Goal: Task Accomplishment & Management: Manage account settings

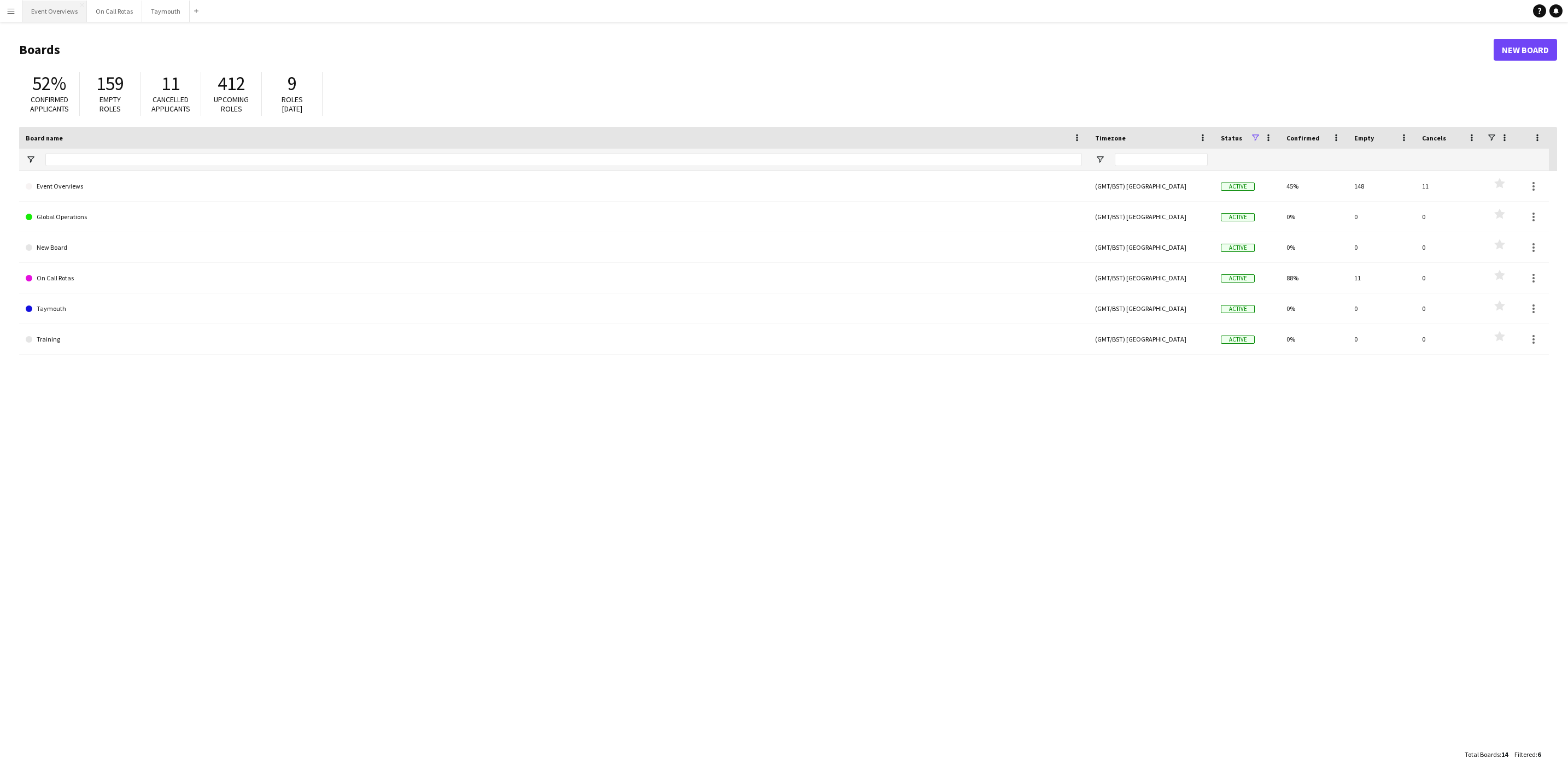
click at [33, 18] on button "Event Overviews Close" at bounding box center [55, 11] width 64 height 22
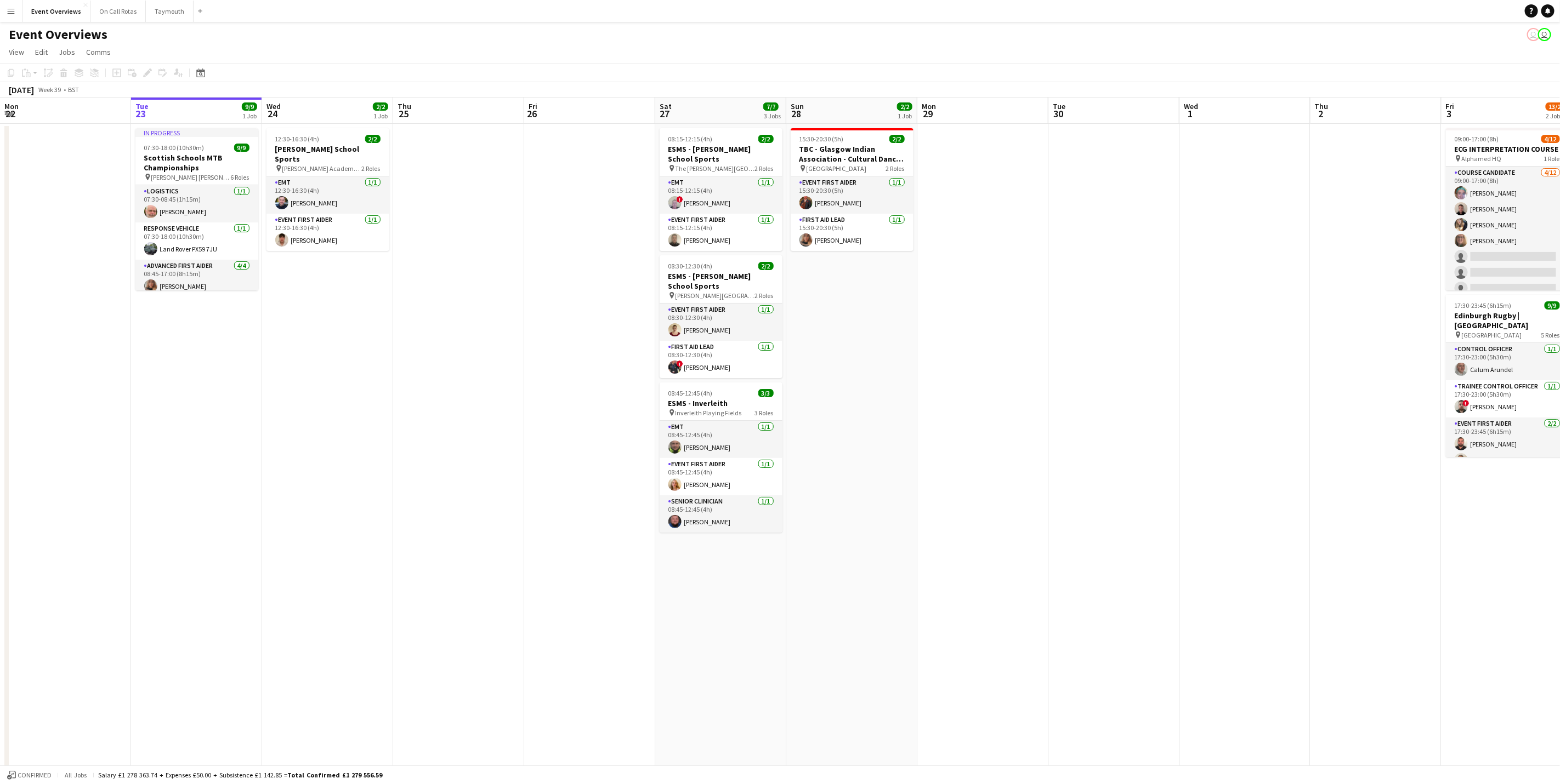
scroll to position [0, 369]
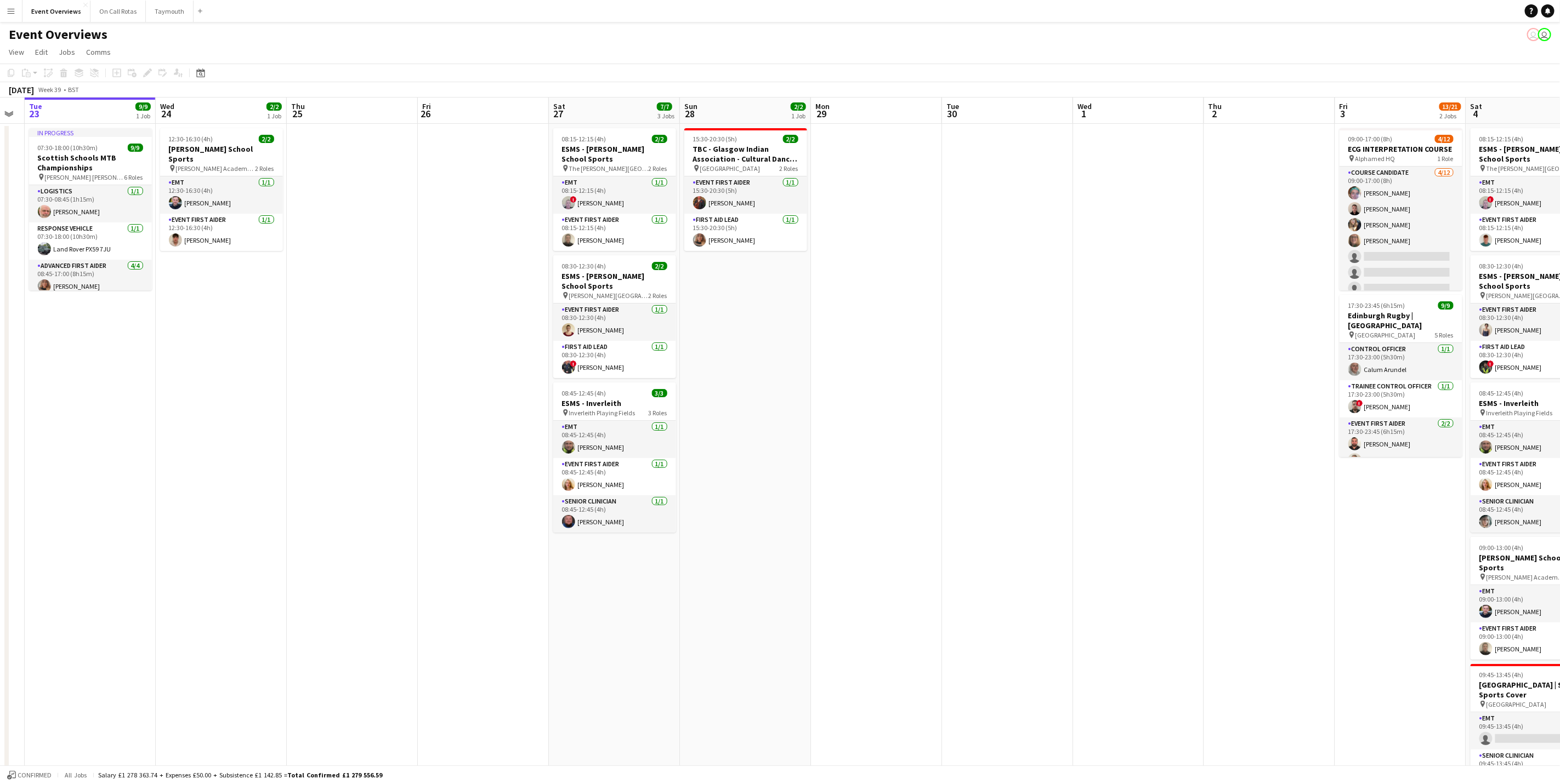
drag, startPoint x: 427, startPoint y: 414, endPoint x: 277, endPoint y: 418, distance: 150.1
click at [277, 418] on app-calendar-viewport "Sat 20 30/30 4 Jobs Sun 21 17/17 1 Job Mon 22 Tue 23 9/9 1 Job Wed 24 2/2 1 Job…" at bounding box center [780, 520] width 1560 height 844
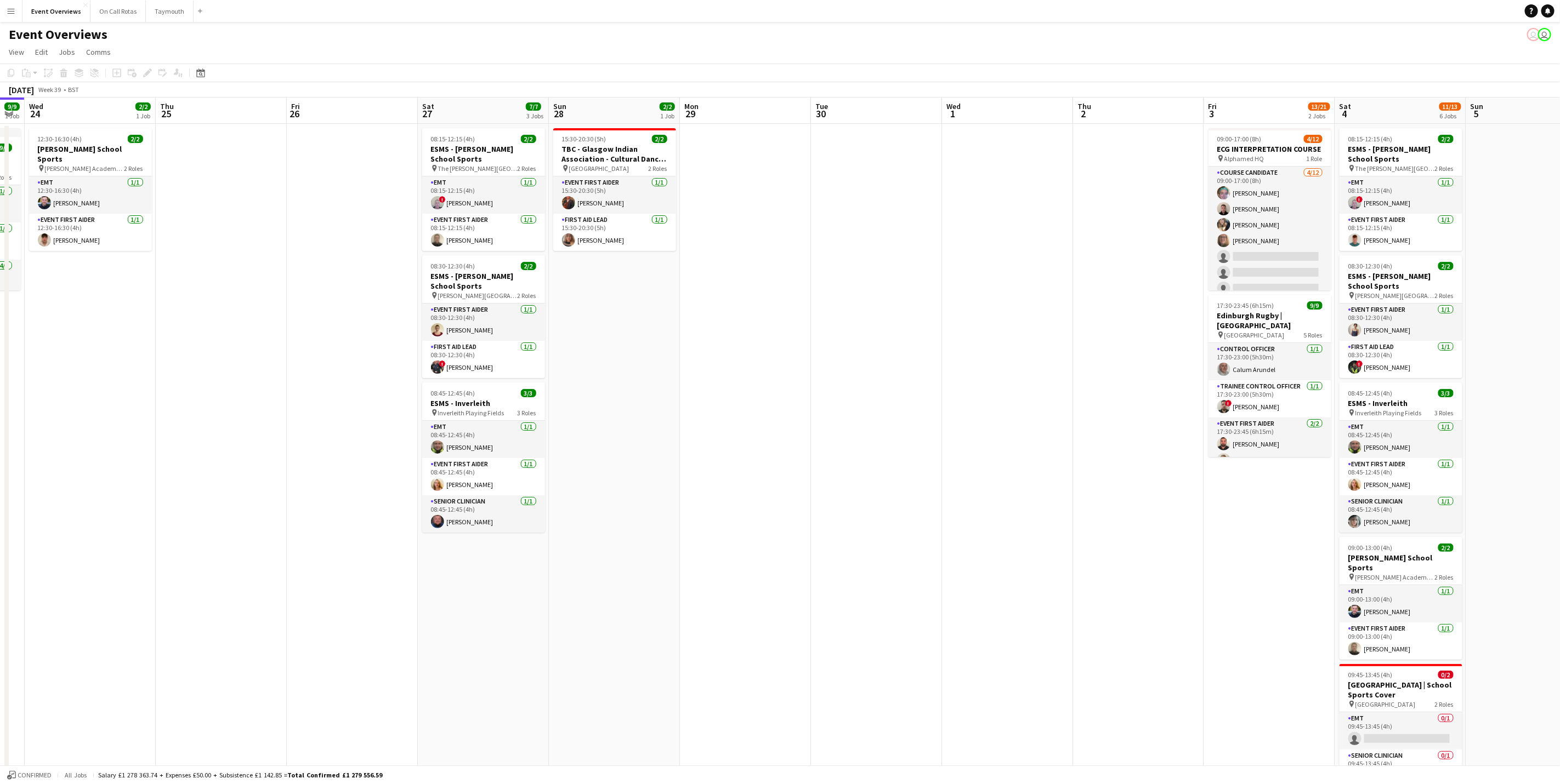
scroll to position [0, 241]
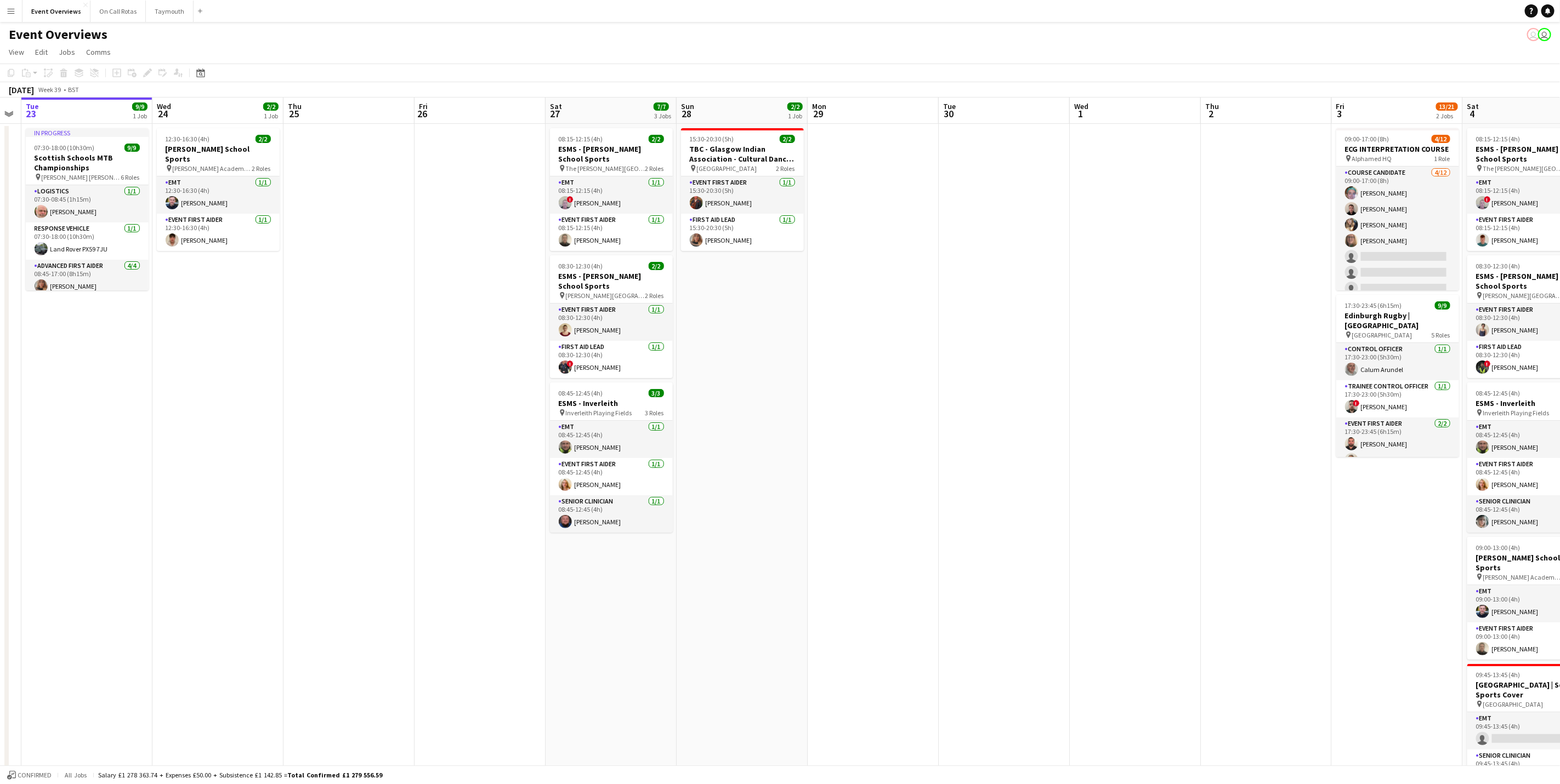
drag, startPoint x: 293, startPoint y: 336, endPoint x: 372, endPoint y: 338, distance: 79.0
click at [372, 338] on app-calendar-viewport "Sun 21 17/17 1 Job Mon 22 Tue 23 9/9 1 Job Wed 24 2/2 1 Job Thu 25 Fri 26 Sat 2…" at bounding box center [780, 520] width 1560 height 844
click at [73, 227] on app-card-role "Response Vehicle [DATE] 07:30-18:00 (10h30m) Land Rover PX59 7JU" at bounding box center [87, 241] width 123 height 37
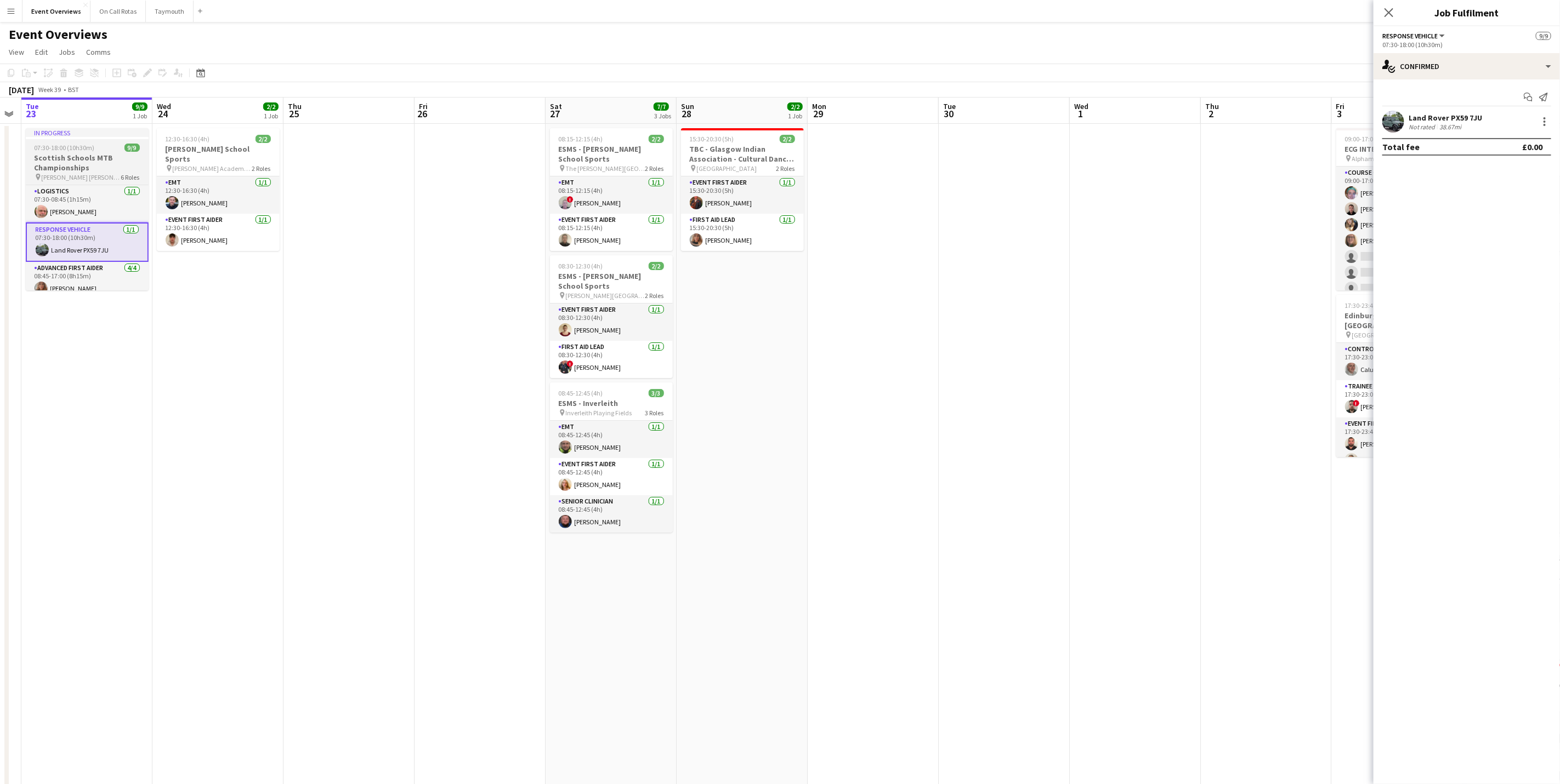
click at [74, 165] on h3 "Scottish Schools MTB Championships" at bounding box center [87, 162] width 123 height 20
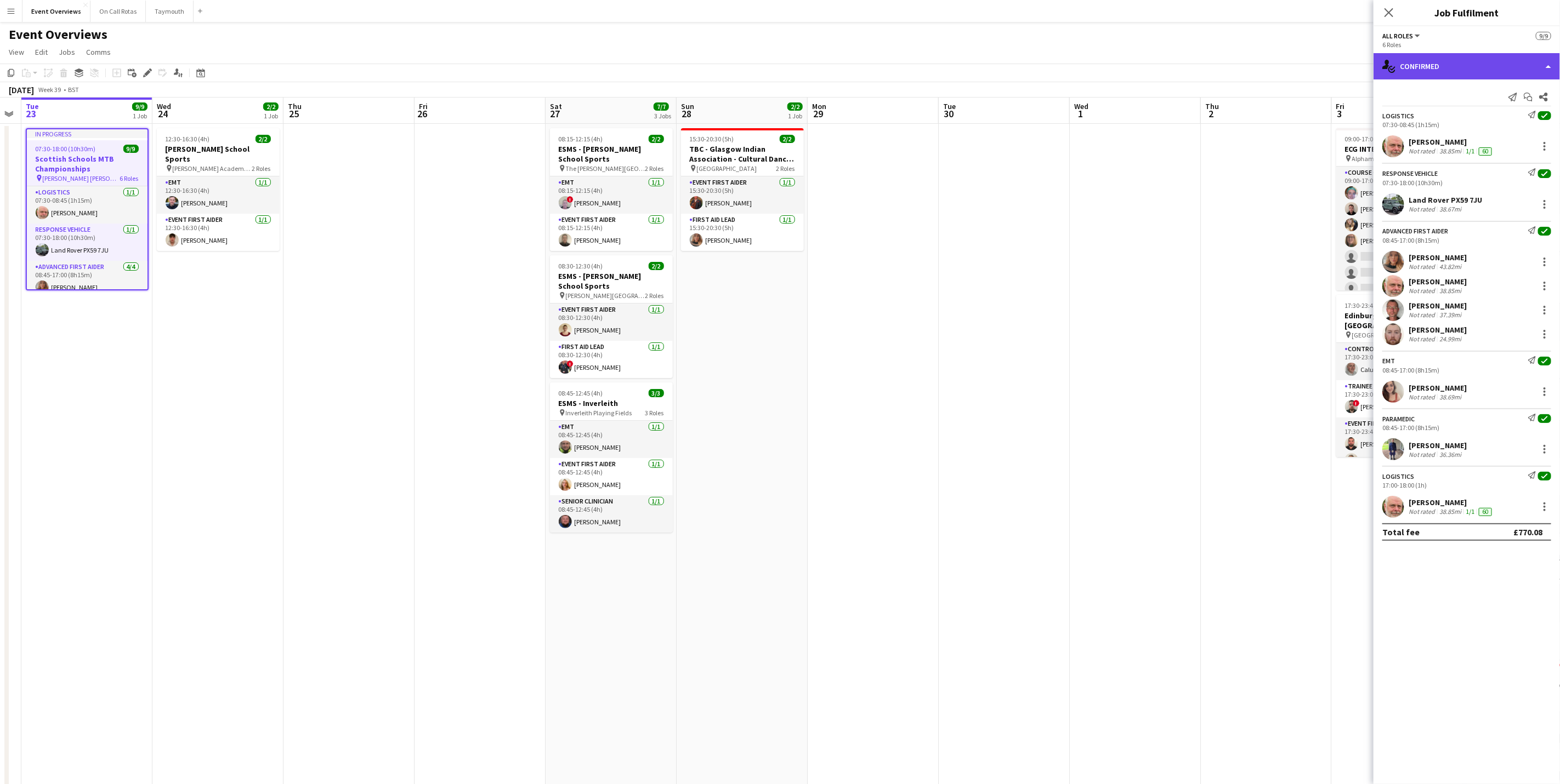
click at [1485, 57] on div "single-neutral-actions-check-2 Confirmed" at bounding box center [1466, 66] width 187 height 27
click at [1492, 115] on div "pen-write Job Details" at bounding box center [1502, 114] width 108 height 22
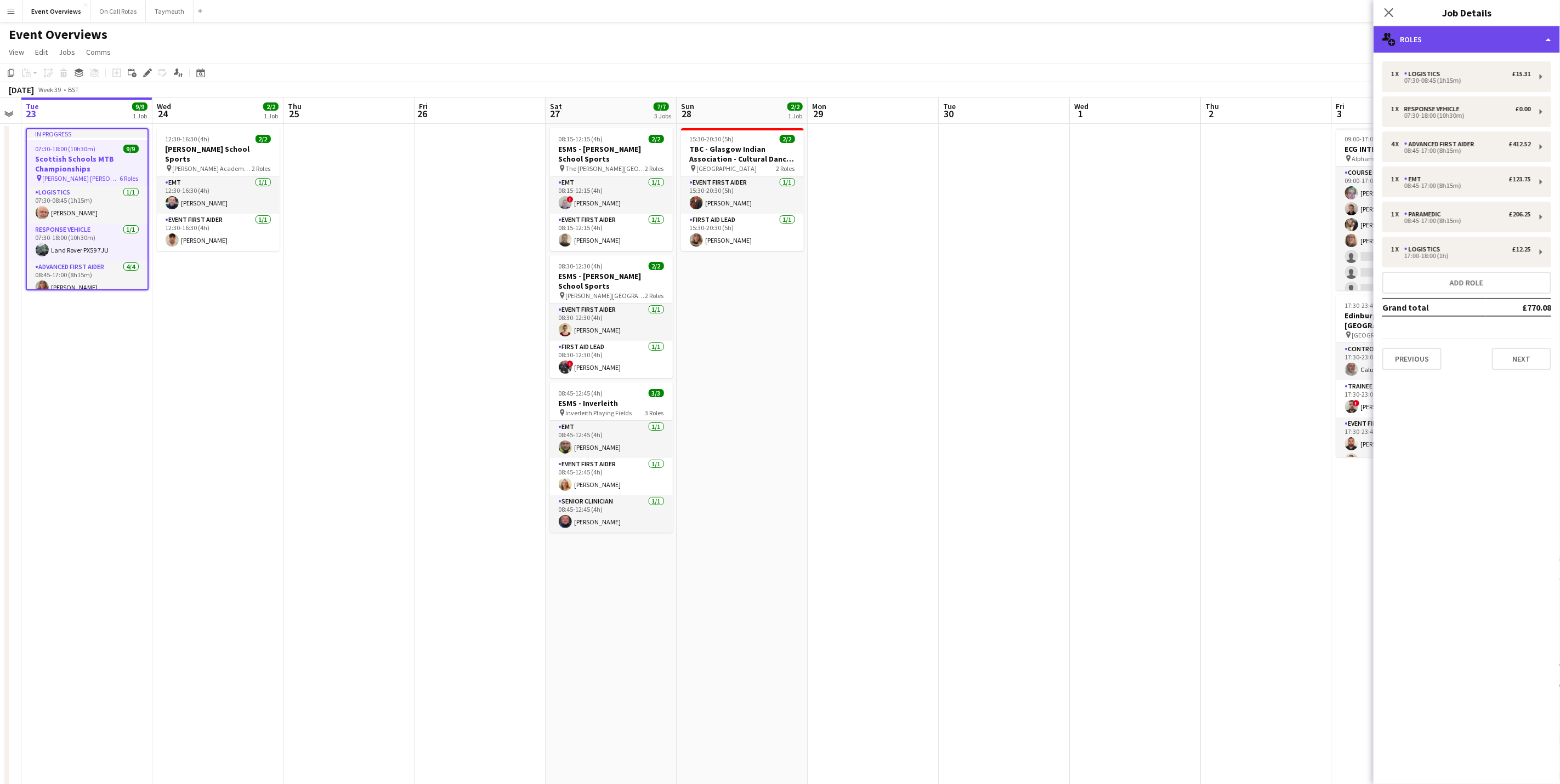
click at [1478, 30] on div "multiple-users-add Roles" at bounding box center [1466, 40] width 187 height 27
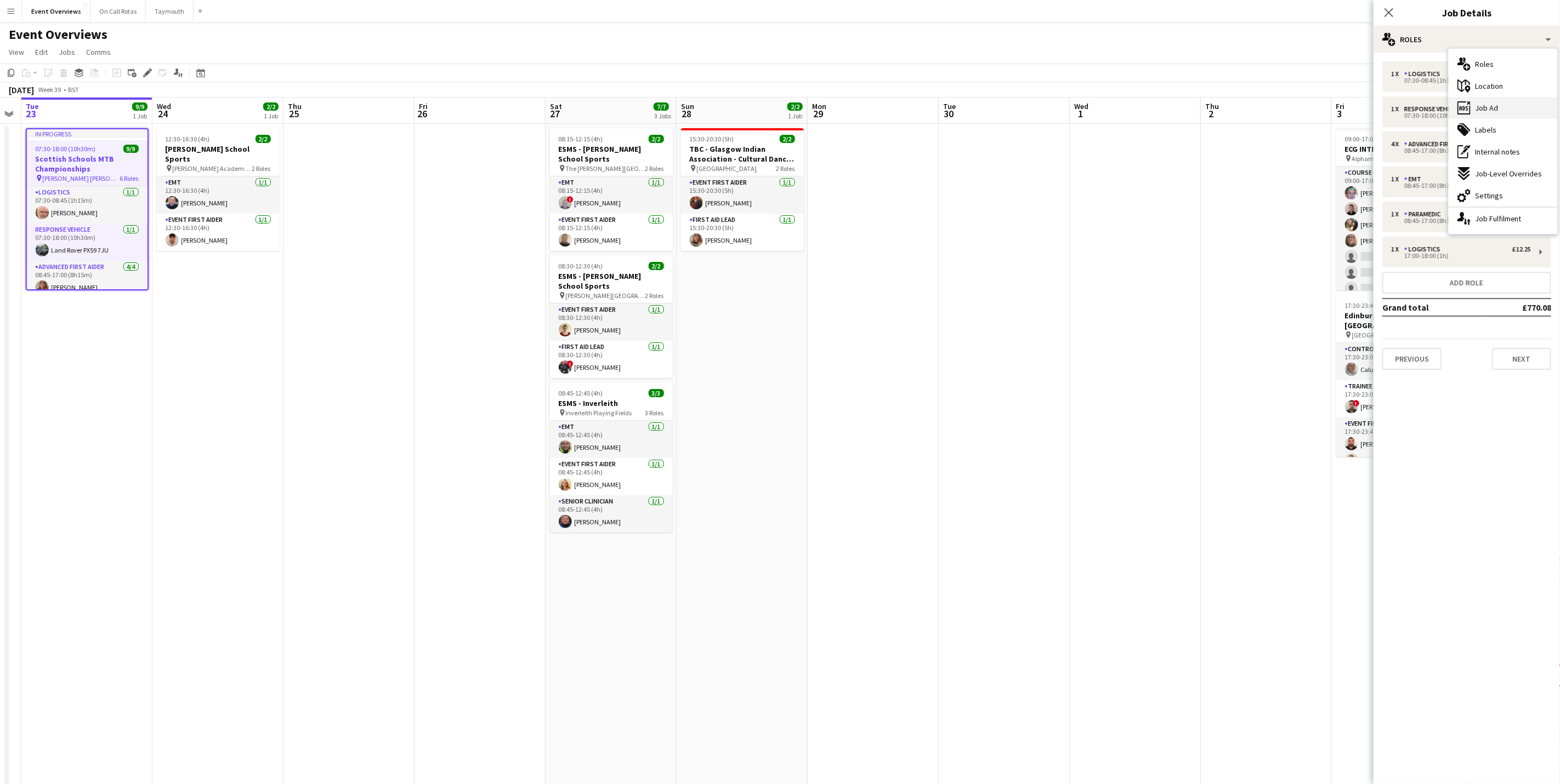
click at [1490, 105] on span "Job Ad" at bounding box center [1486, 108] width 23 height 9
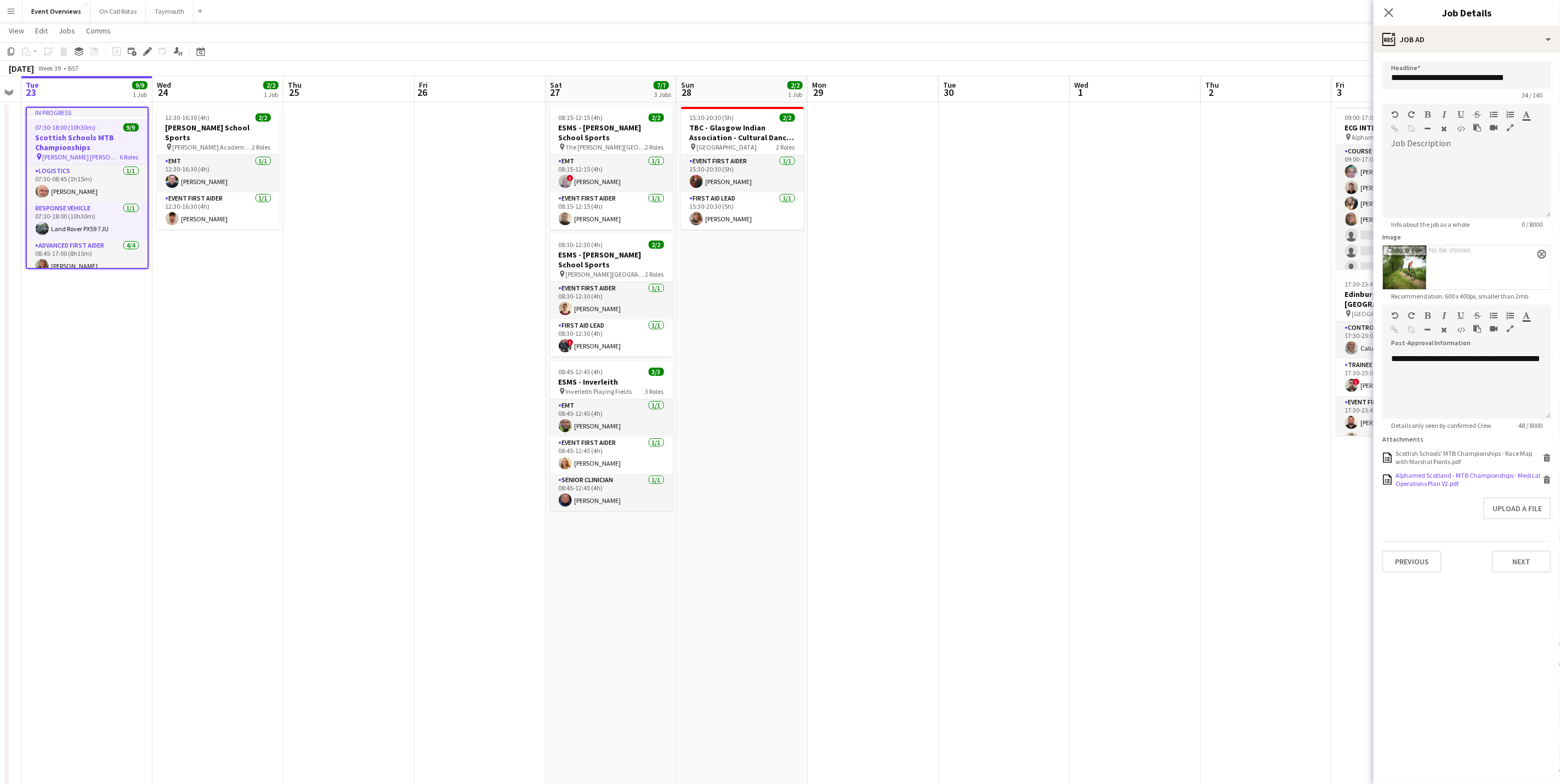
scroll to position [174, 0]
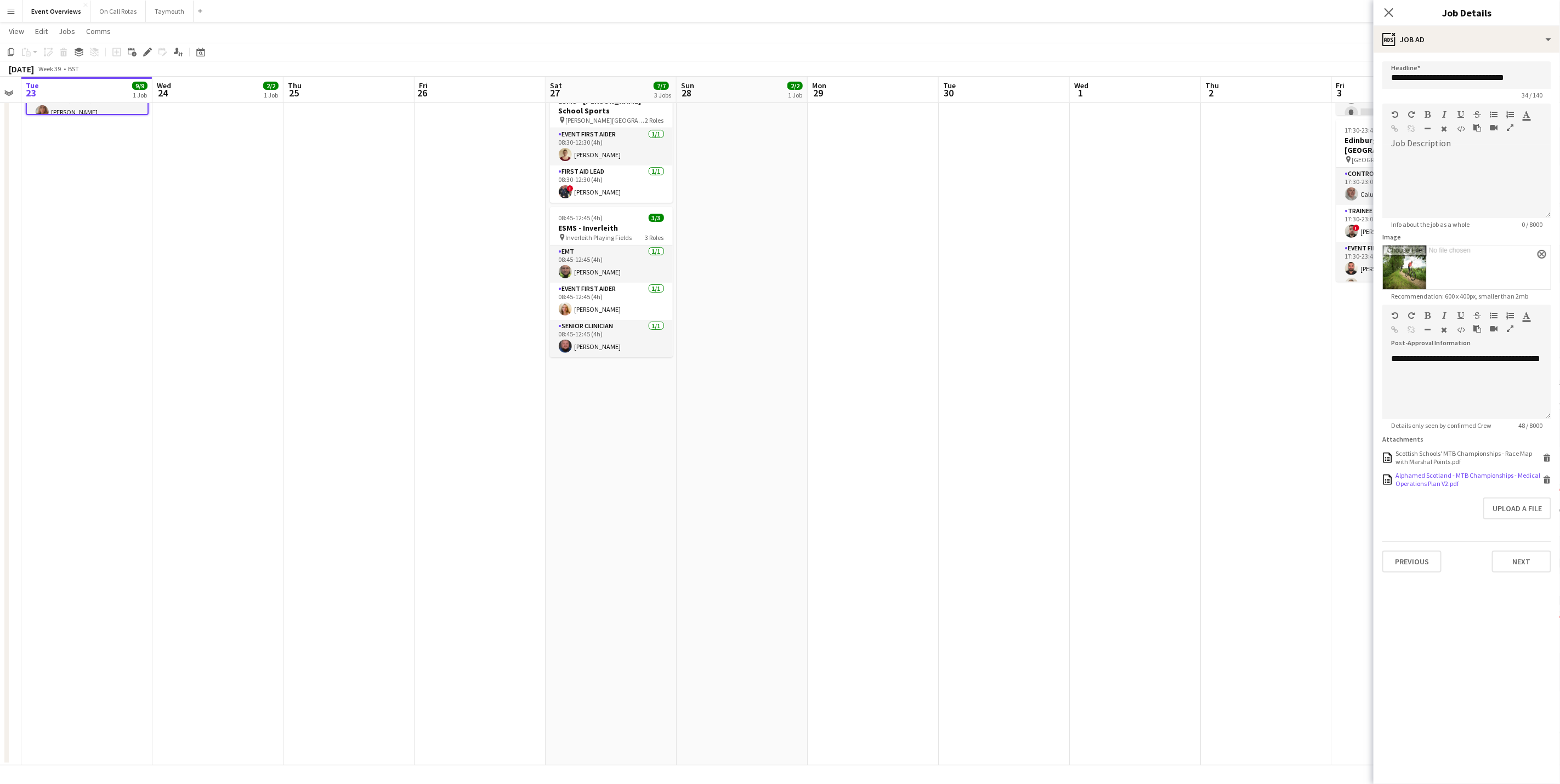
click at [1452, 483] on div "Alphamed Scotland - MTB Championships - Medical Operations Plan V2.pdf" at bounding box center [1467, 479] width 145 height 16
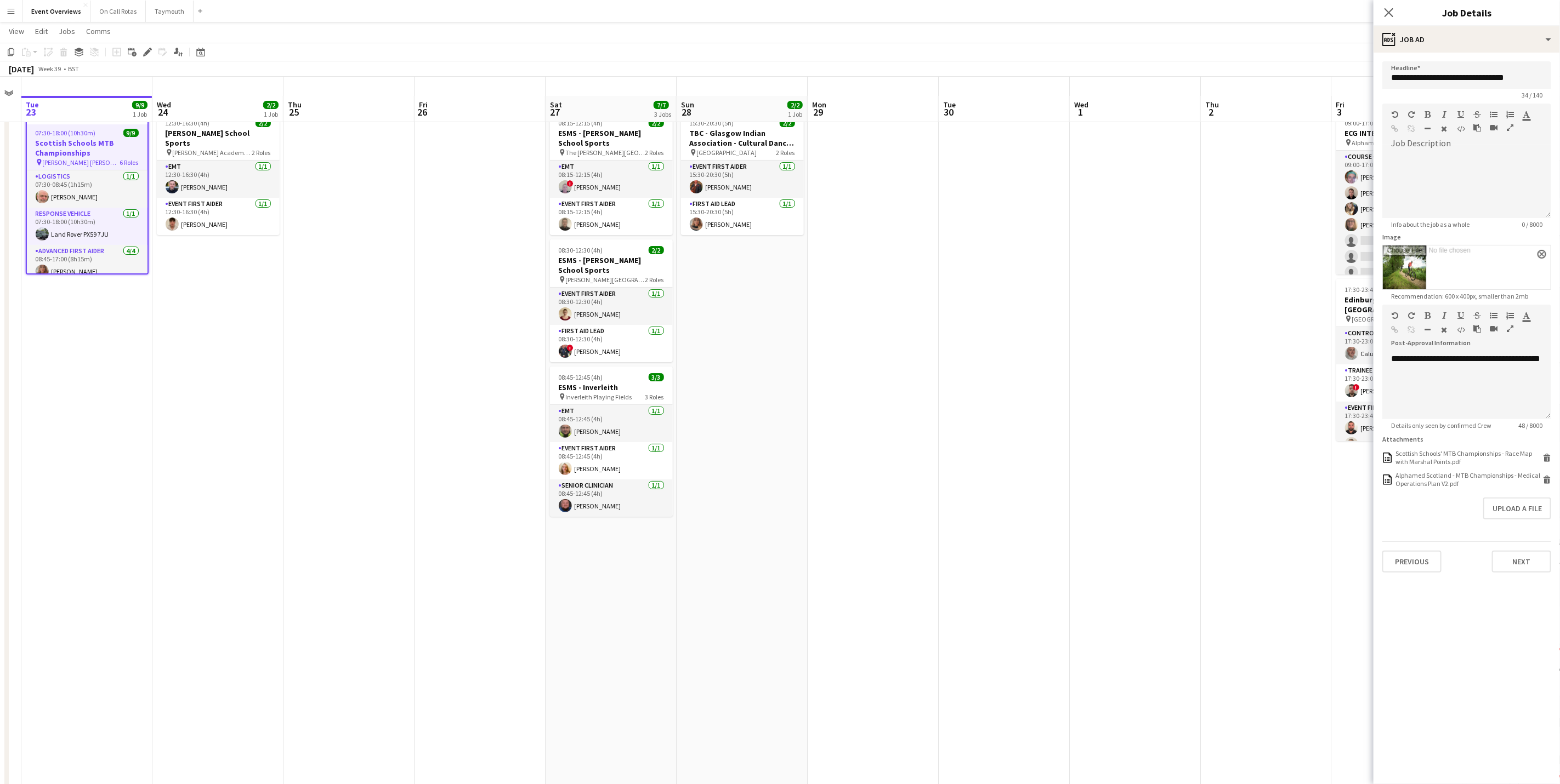
scroll to position [0, 0]
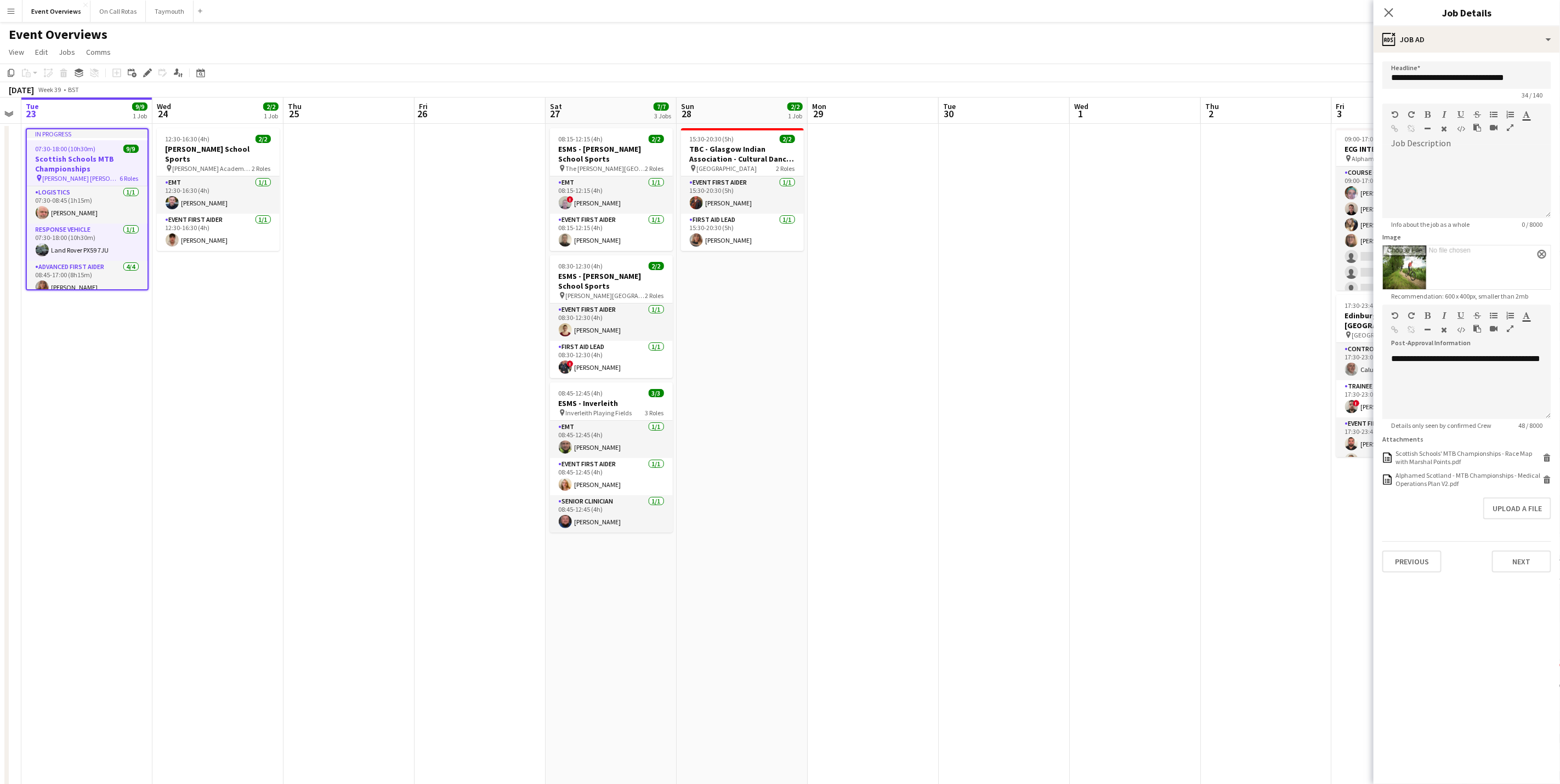
drag, startPoint x: 1384, startPoint y: 9, endPoint x: 1384, endPoint y: 17, distance: 8.0
click at [1385, 9] on icon "Close pop-in" at bounding box center [1388, 12] width 9 height 9
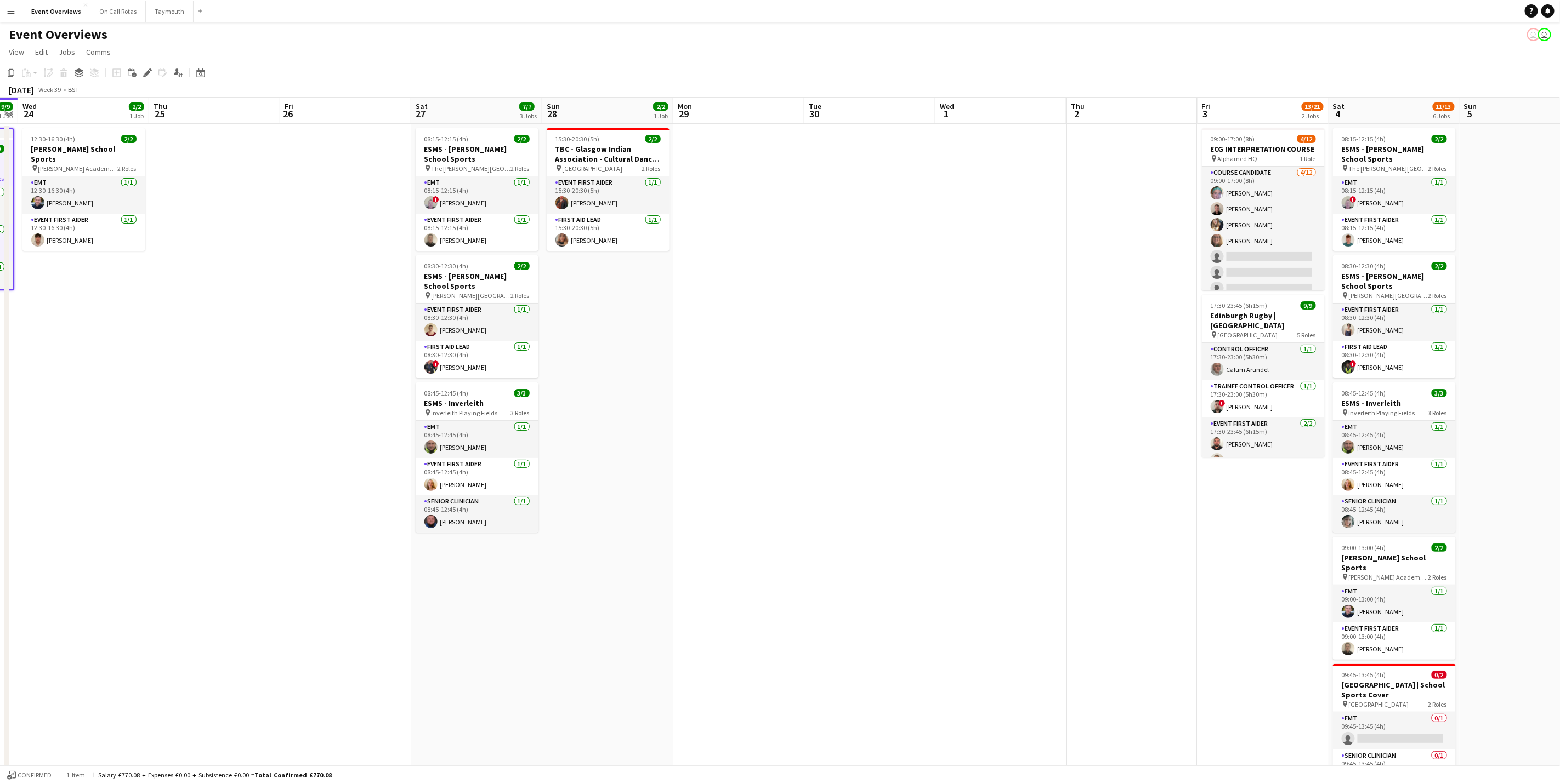
drag, startPoint x: 351, startPoint y: 511, endPoint x: 116, endPoint y: 487, distance: 236.2
click at [116, 487] on app-calendar-viewport "Sun 21 17/17 1 Job Mon 22 Tue 23 9/9 1 Job Wed 24 2/2 1 Job Thu 25 Fri 26 Sat 2…" at bounding box center [780, 520] width 1560 height 844
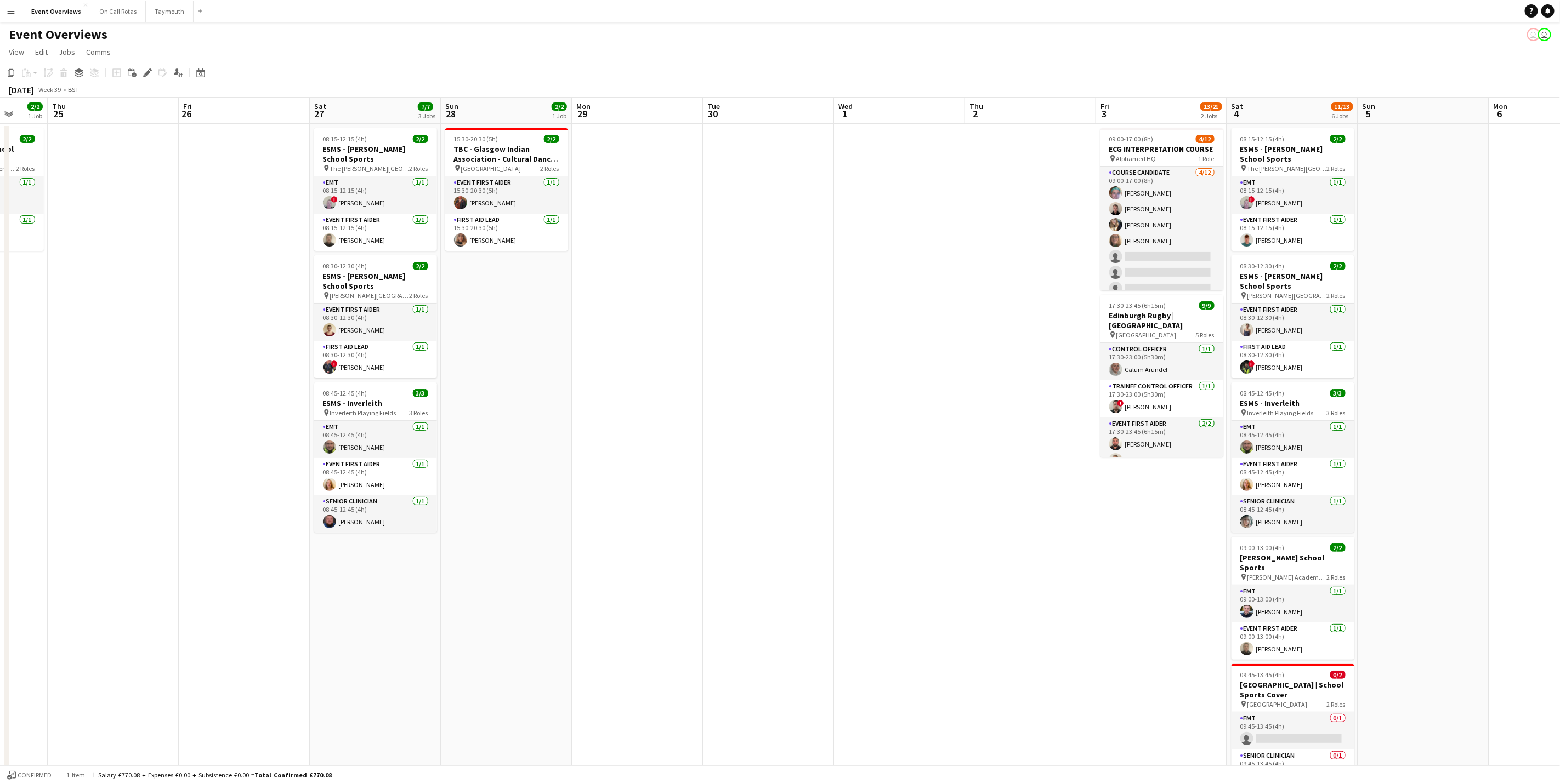
scroll to position [0, 306]
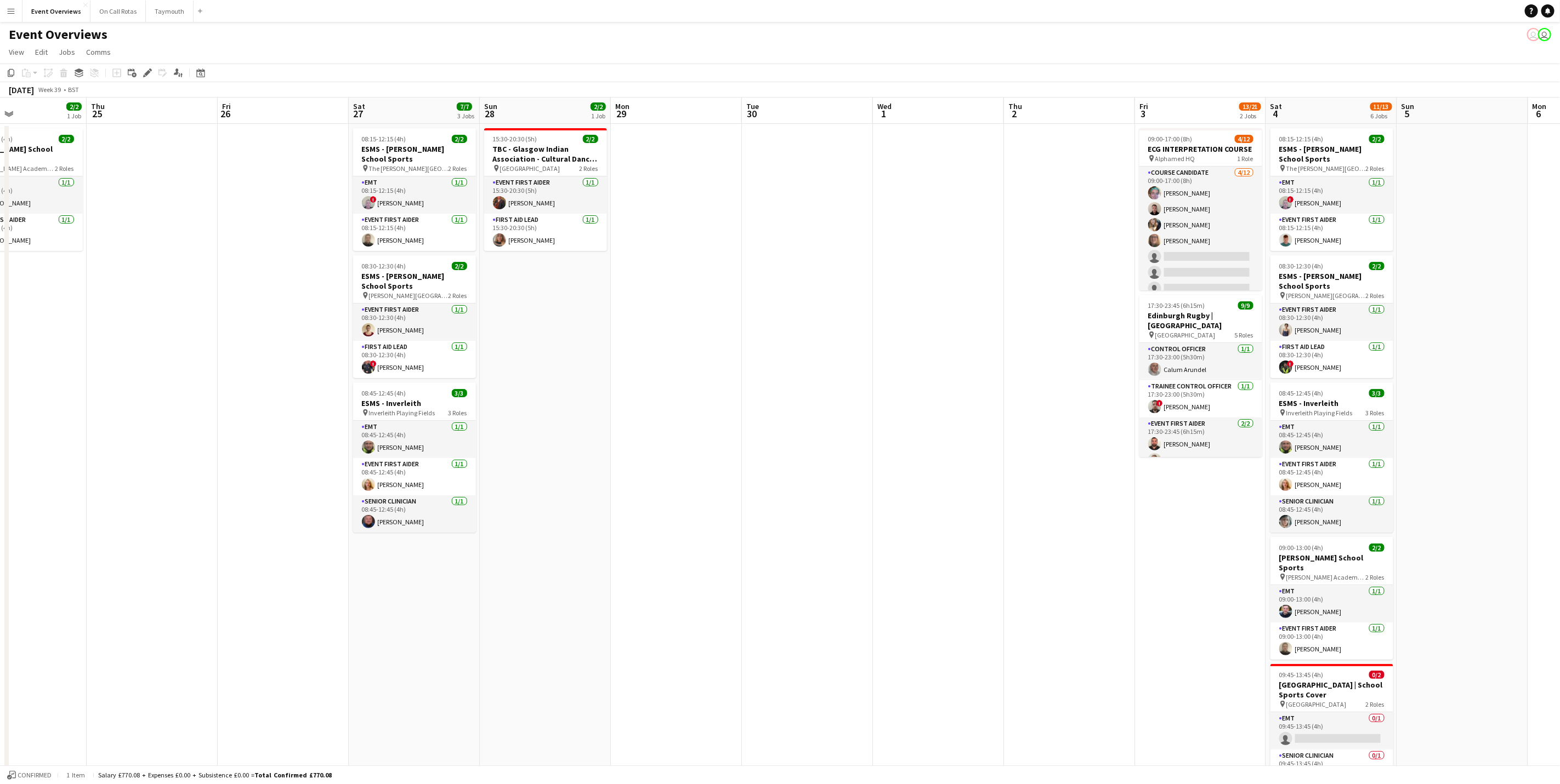
drag, startPoint x: 560, startPoint y: 371, endPoint x: 581, endPoint y: 360, distance: 23.7
click at [581, 360] on app-calendar-viewport "Mon 22 Tue 23 9/9 1 Job Wed 24 2/2 1 Job Thu 25 Fri 26 Sat 27 7/7 3 Jobs Sun 28…" at bounding box center [780, 520] width 1560 height 844
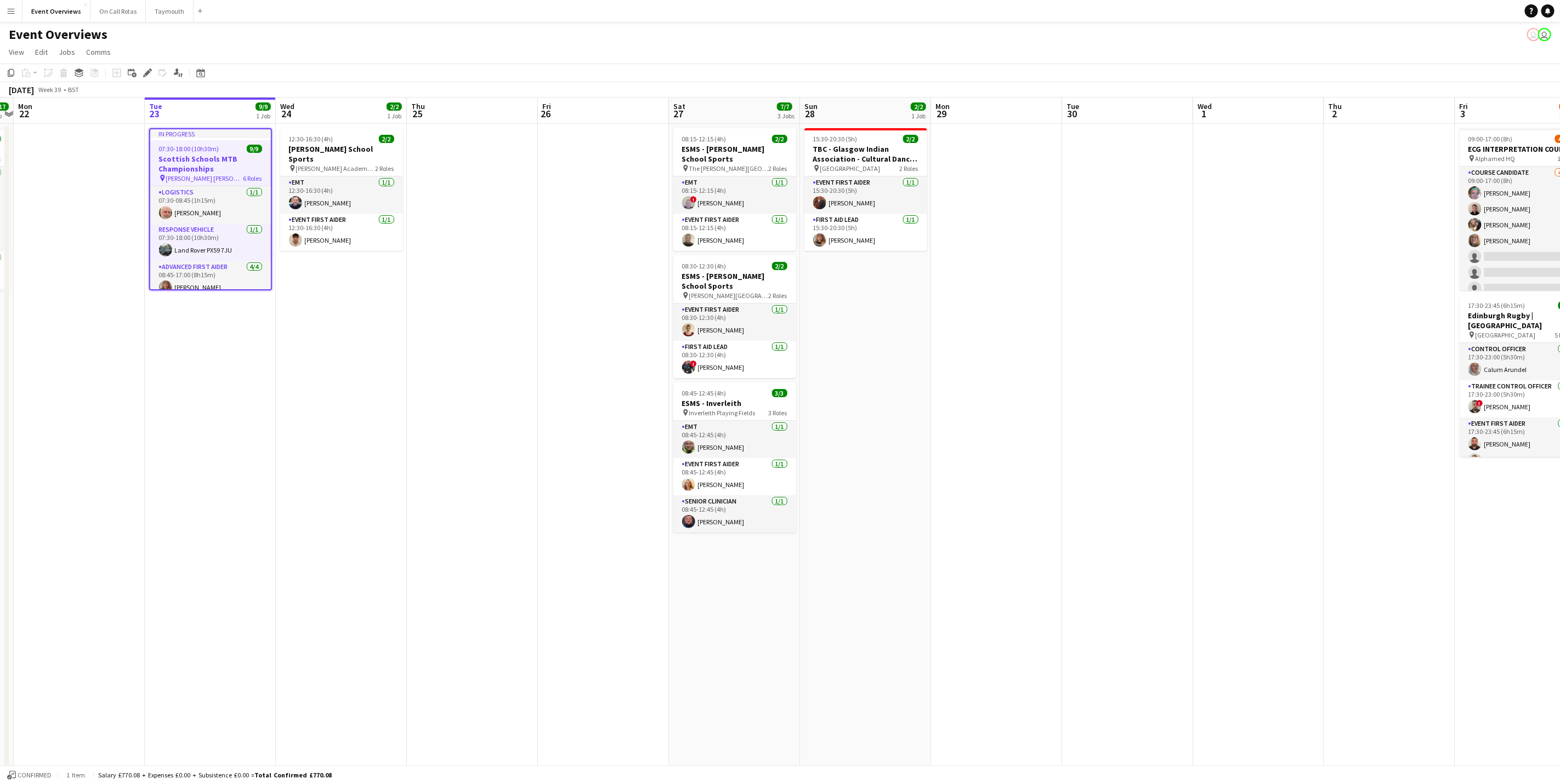
drag, startPoint x: 579, startPoint y: 354, endPoint x: 900, endPoint y: 328, distance: 322.1
click at [900, 328] on app-calendar-viewport "Sat 20 30/30 4 Jobs Sun 21 17/17 1 Job Mon 22 Tue 23 9/9 1 Job Wed 24 2/2 1 Job…" at bounding box center [780, 520] width 1560 height 844
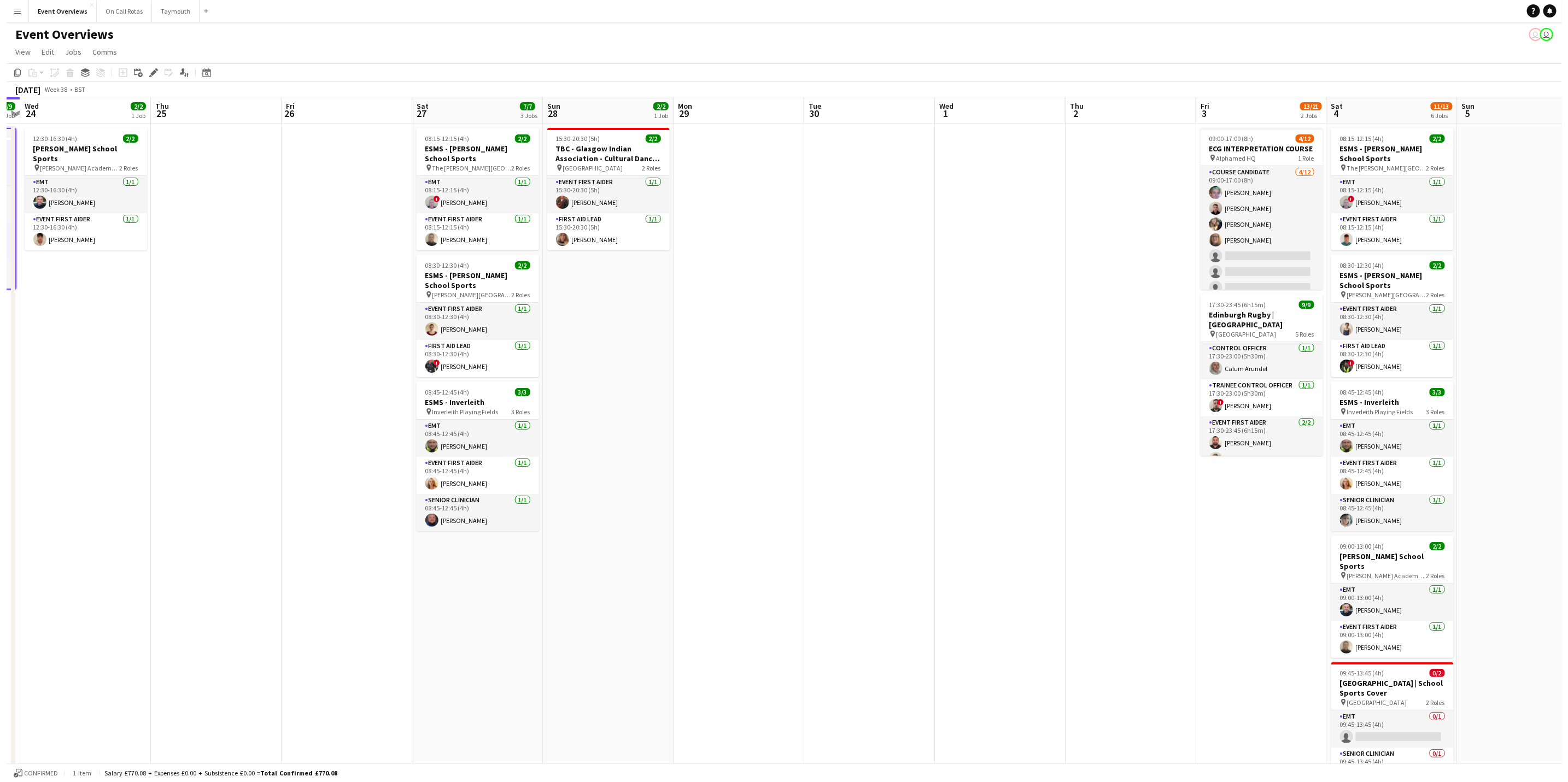
scroll to position [0, 357]
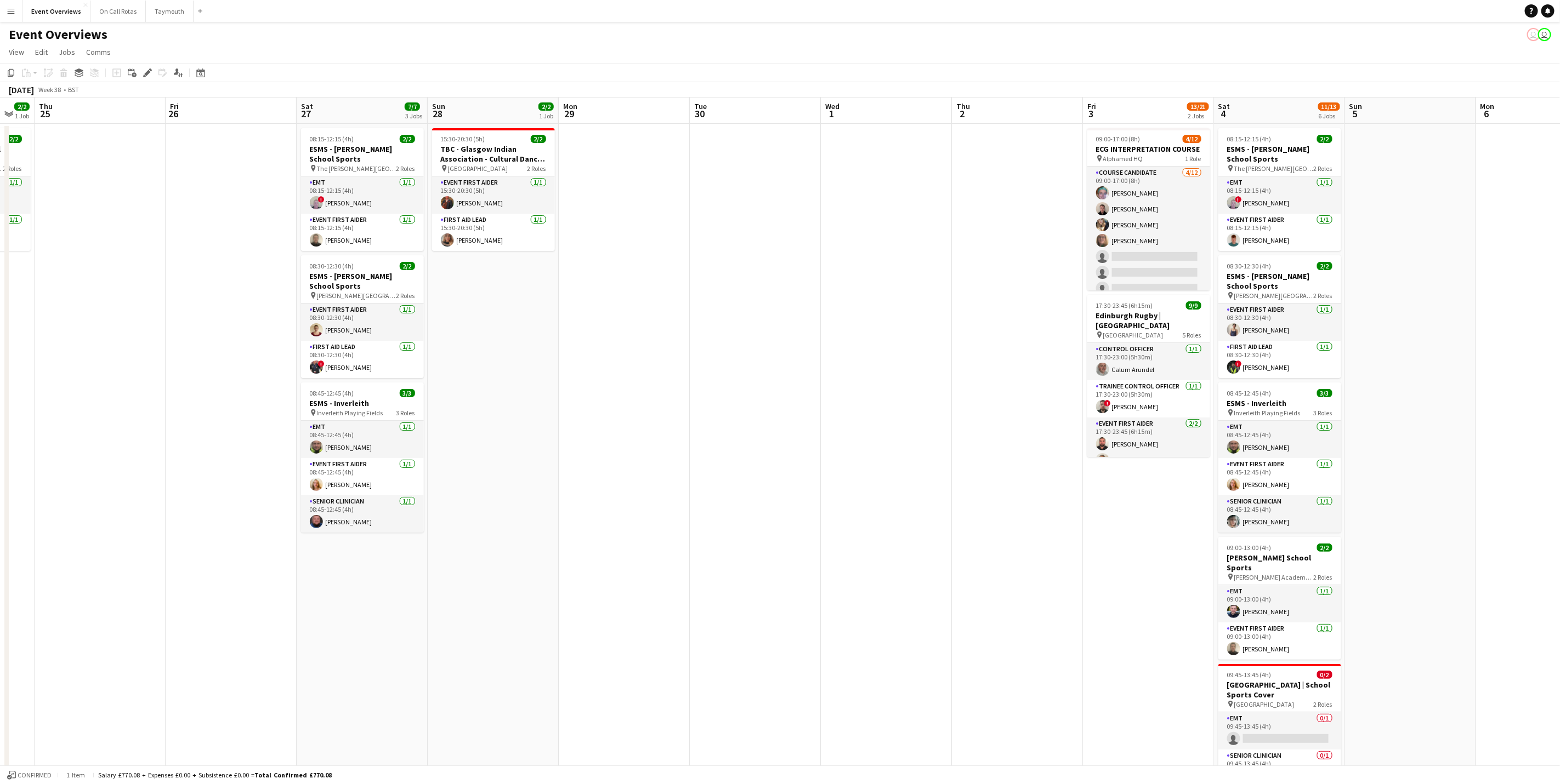
drag, startPoint x: 443, startPoint y: 347, endPoint x: 431, endPoint y: 345, distance: 12.2
click at [431, 345] on app-calendar-viewport "Mon 22 Tue 23 9/9 1 Job Wed 24 2/2 1 Job Thu 25 Fri 26 Sat 27 7/7 3 Jobs Sun 28…" at bounding box center [780, 520] width 1560 height 844
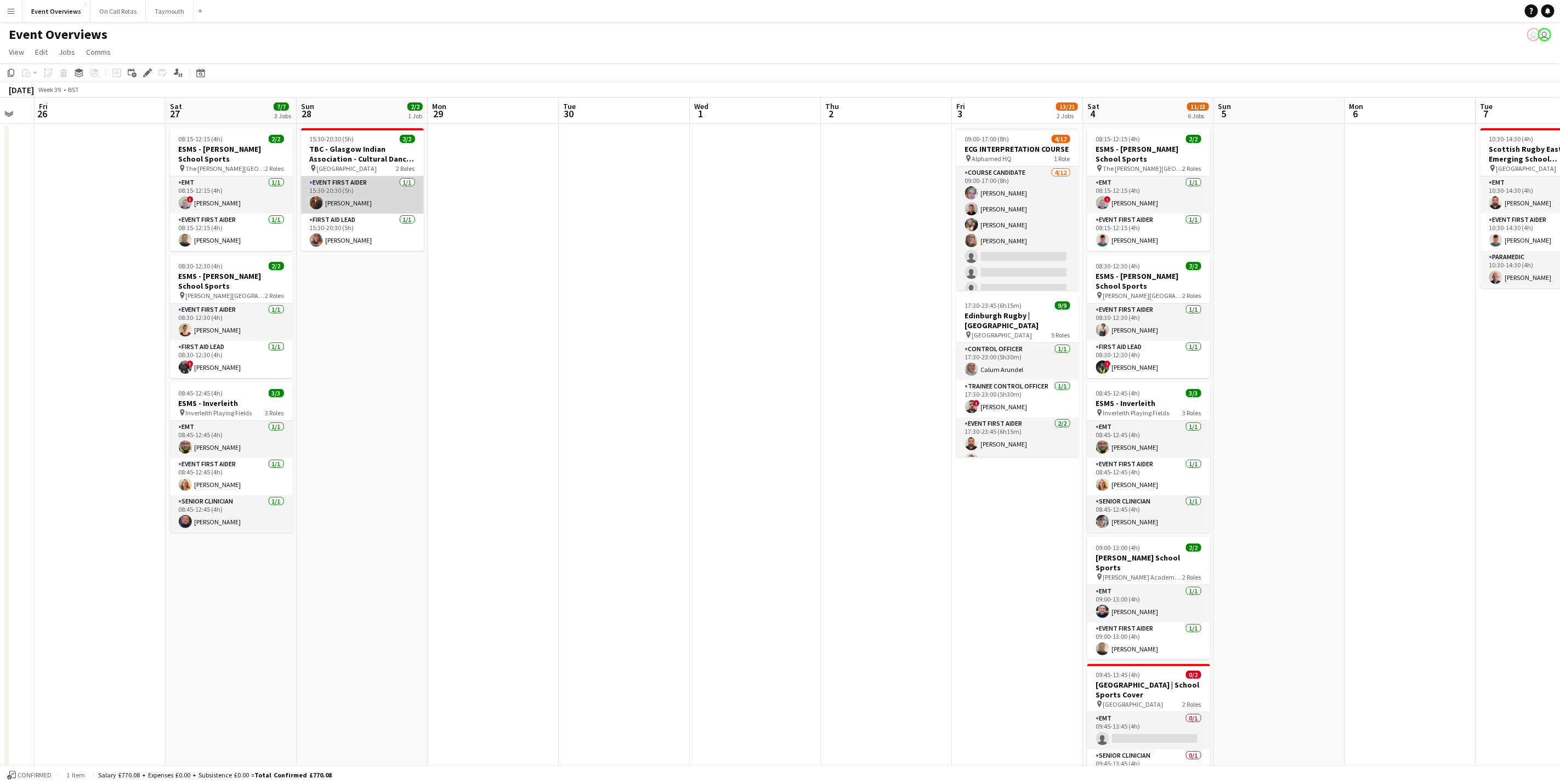
click at [356, 194] on app-card-role "Event First Aider [DATE] 15:30-20:30 (5h) [PERSON_NAME]" at bounding box center [362, 194] width 123 height 37
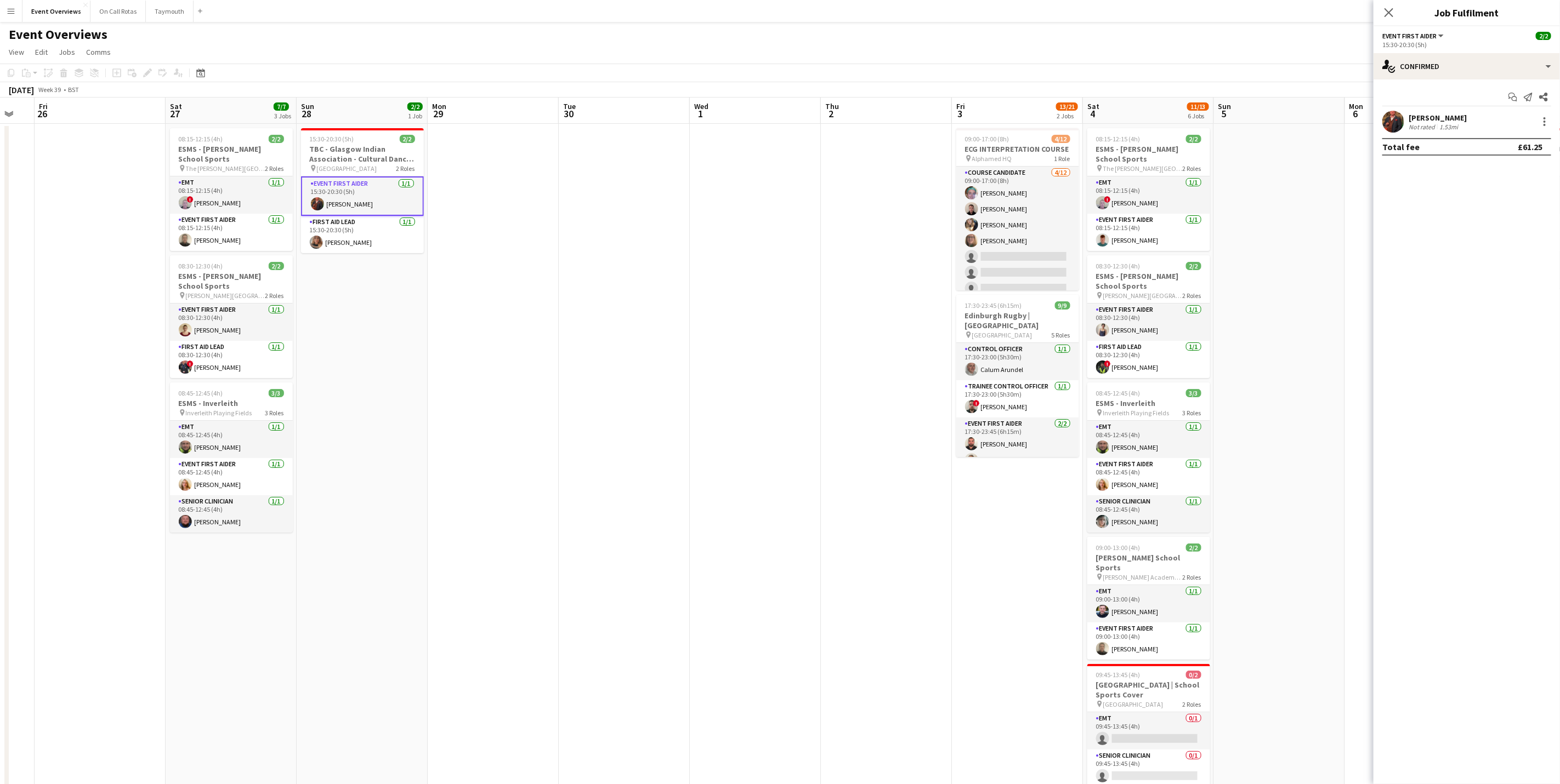
click at [1460, 117] on div "[PERSON_NAME]" at bounding box center [1437, 118] width 58 height 9
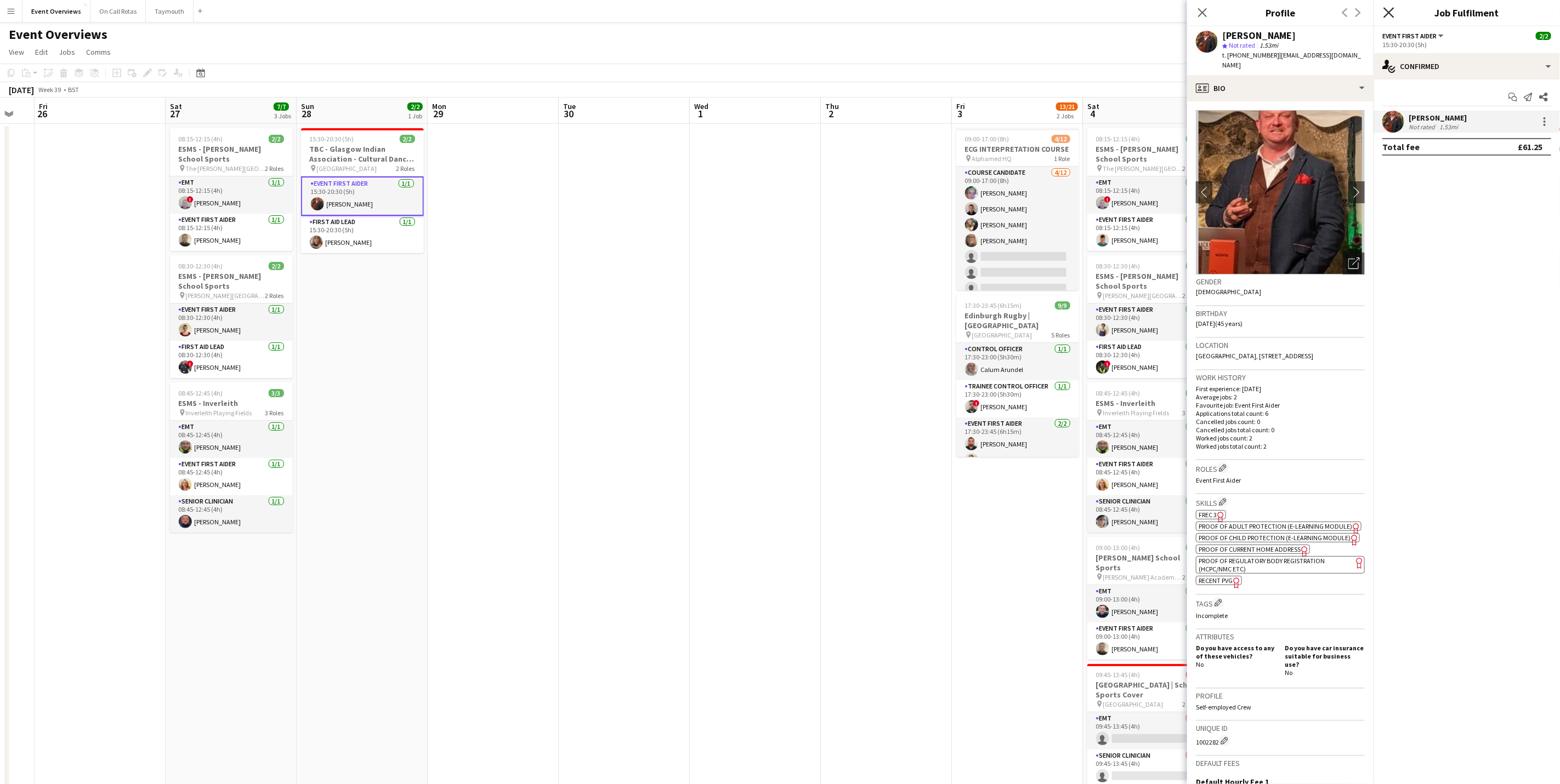
click at [1385, 13] on icon "Close pop-in" at bounding box center [1388, 12] width 10 height 10
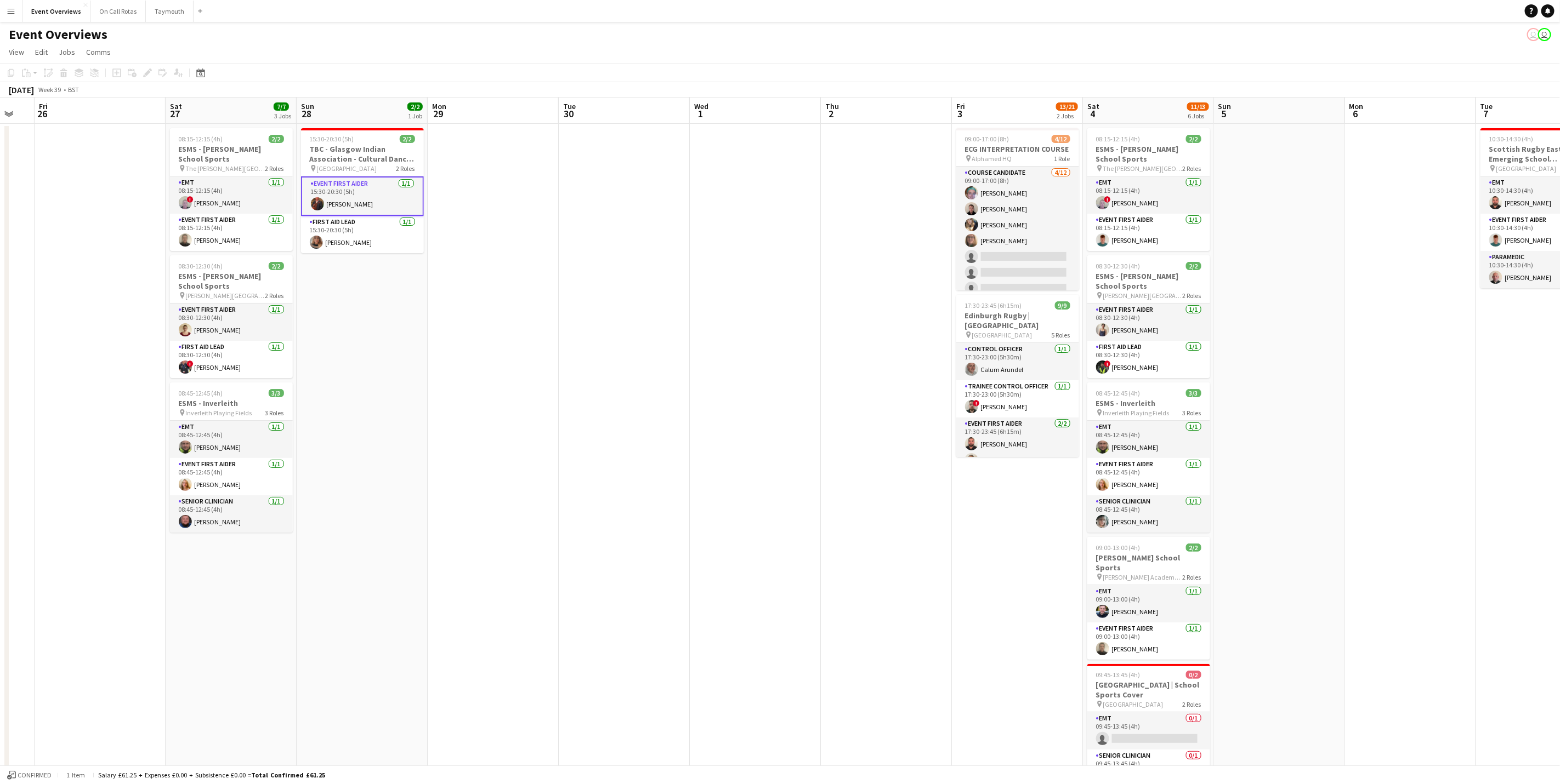
click at [10, 9] on app-icon "Menu" at bounding box center [10, 10] width 9 height 9
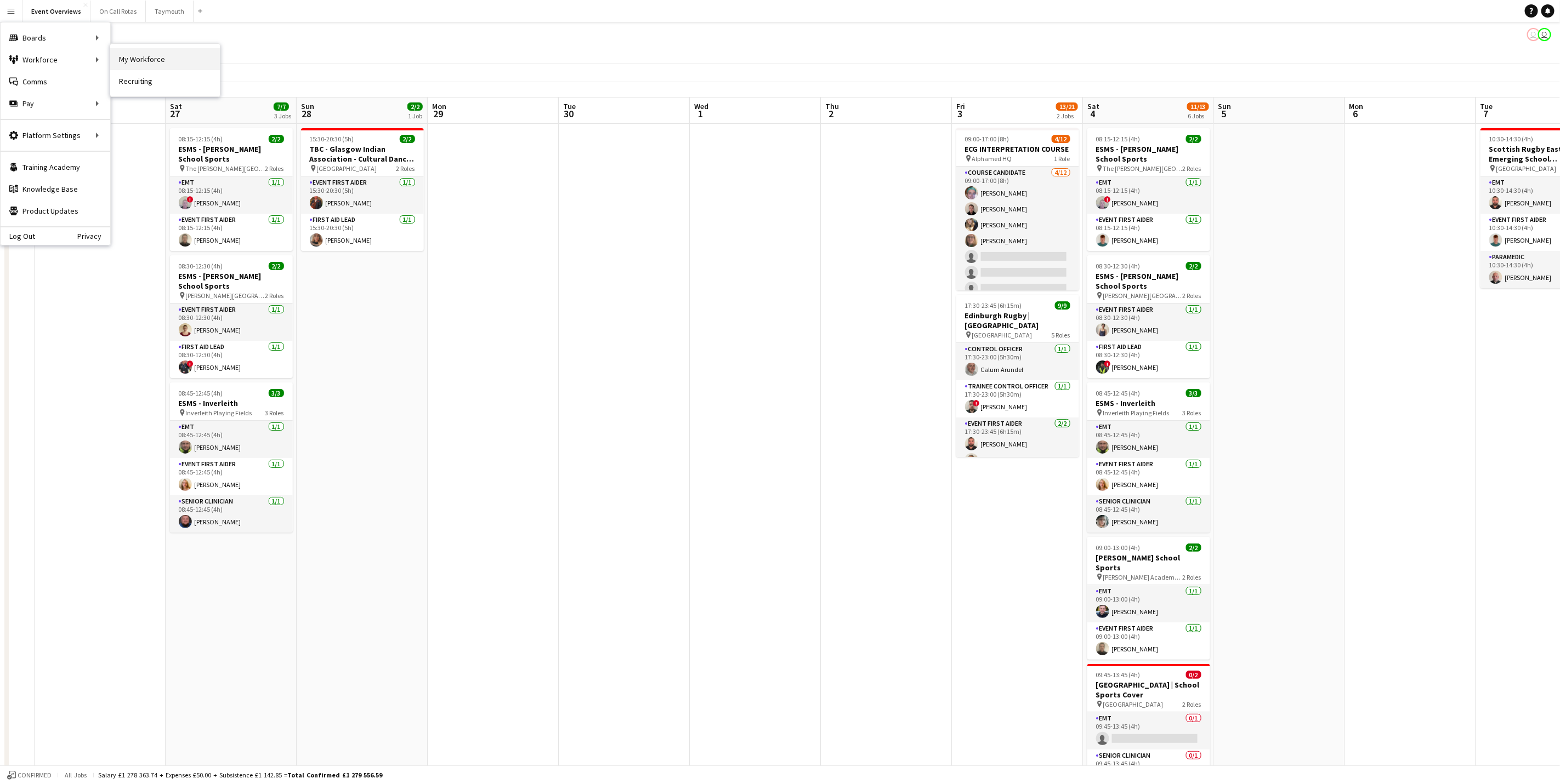
click at [132, 56] on link "My Workforce" at bounding box center [165, 59] width 110 height 22
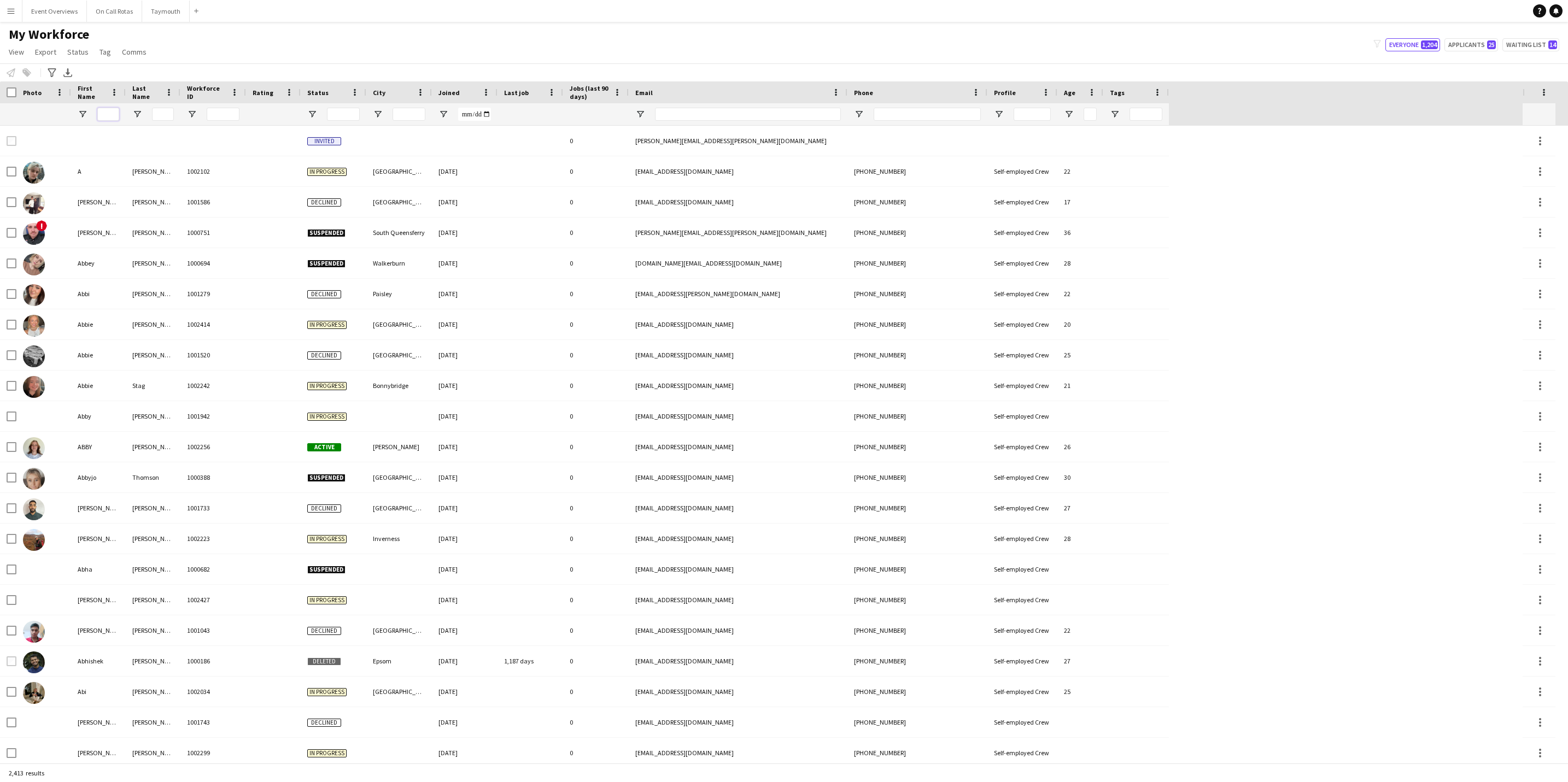
click at [108, 116] on input "First Name Filter Input" at bounding box center [108, 114] width 22 height 13
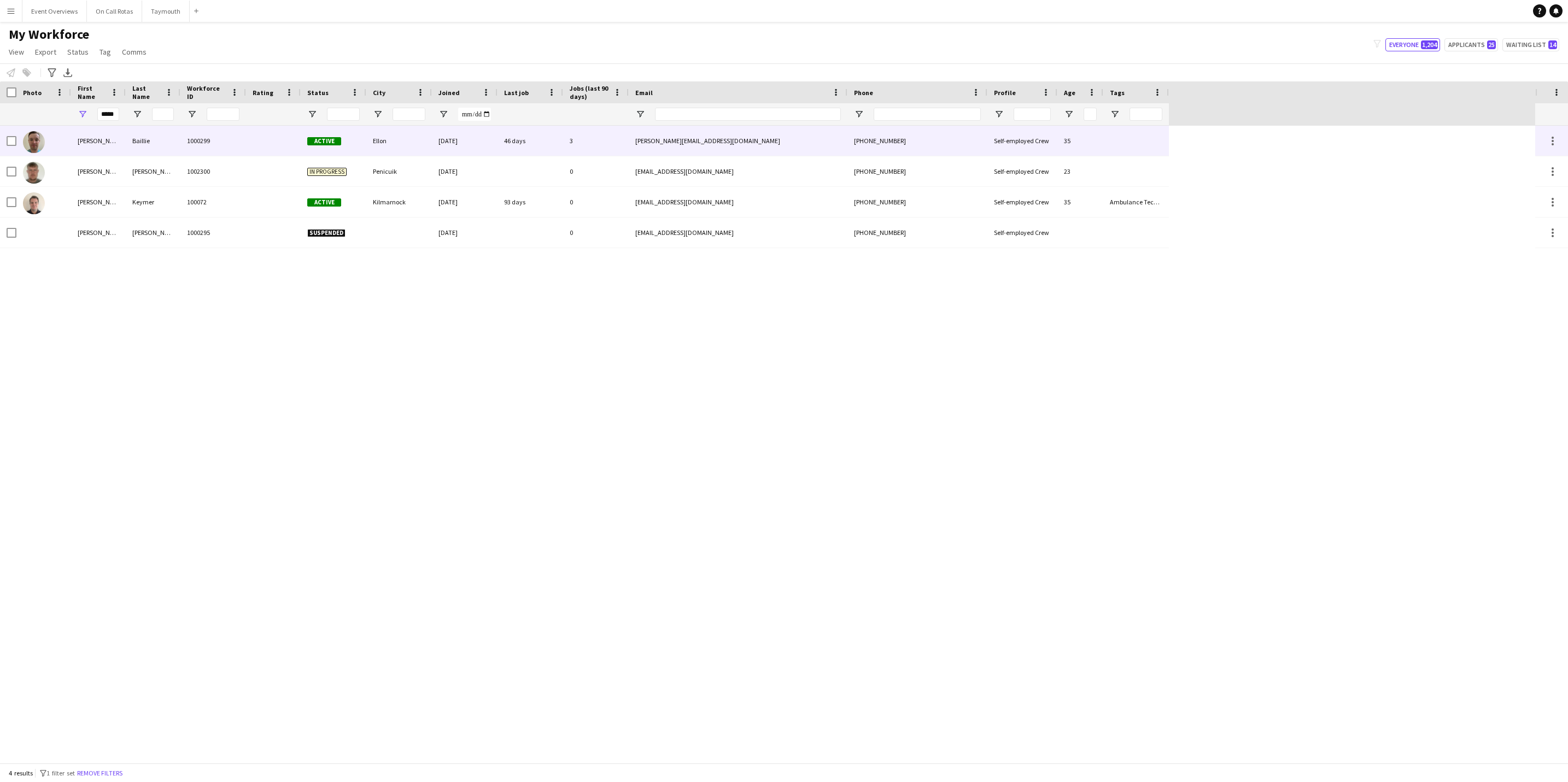
click at [120, 147] on div "[PERSON_NAME]" at bounding box center [98, 141] width 55 height 30
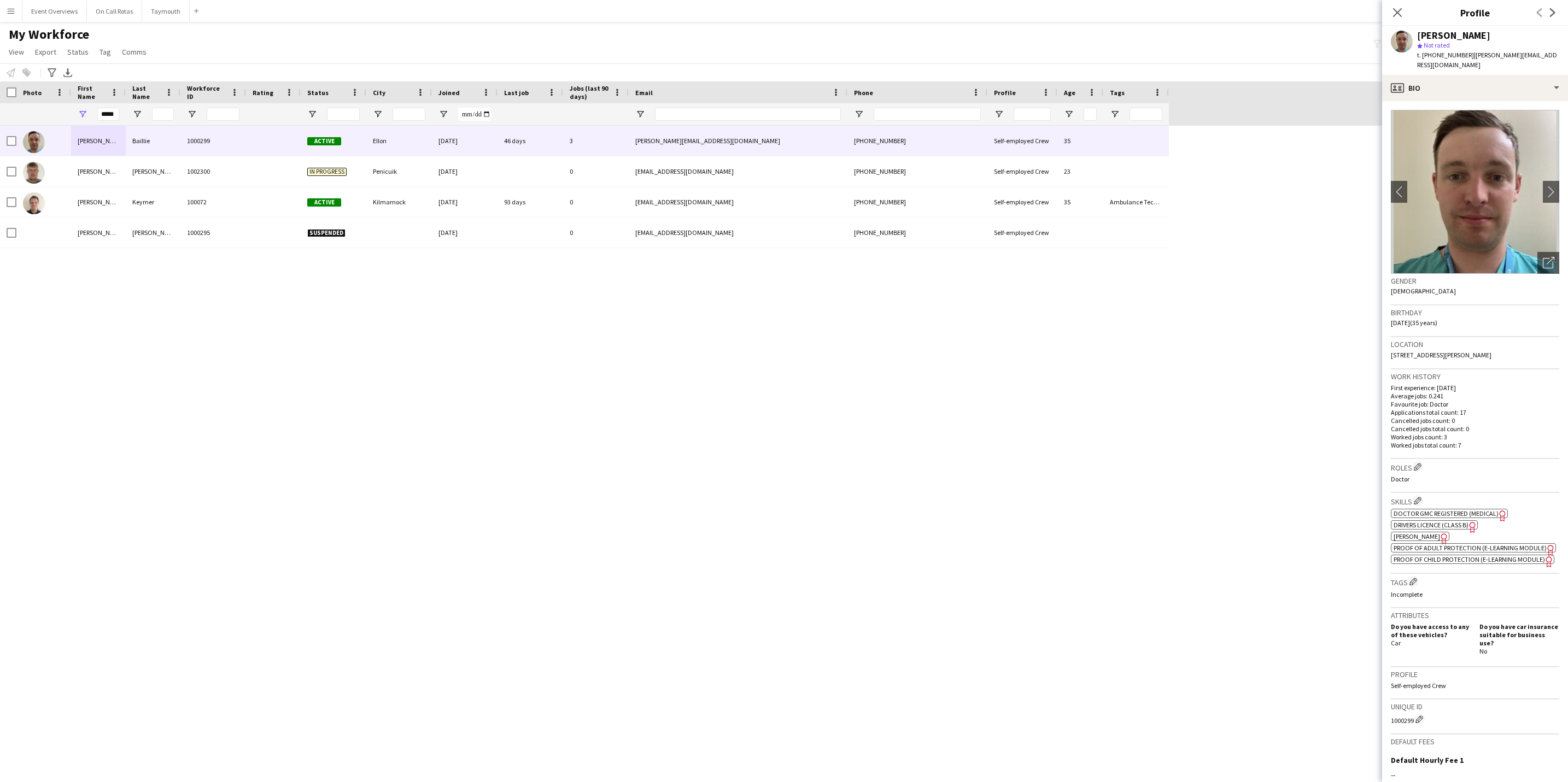
click at [1485, 101] on app-crew-profile-bio "chevron-left chevron-right Open photos pop-in Gender [DEMOGRAPHIC_DATA] Birthda…" at bounding box center [1475, 442] width 186 height 681
click at [1485, 89] on div "profile Bio" at bounding box center [1475, 88] width 186 height 26
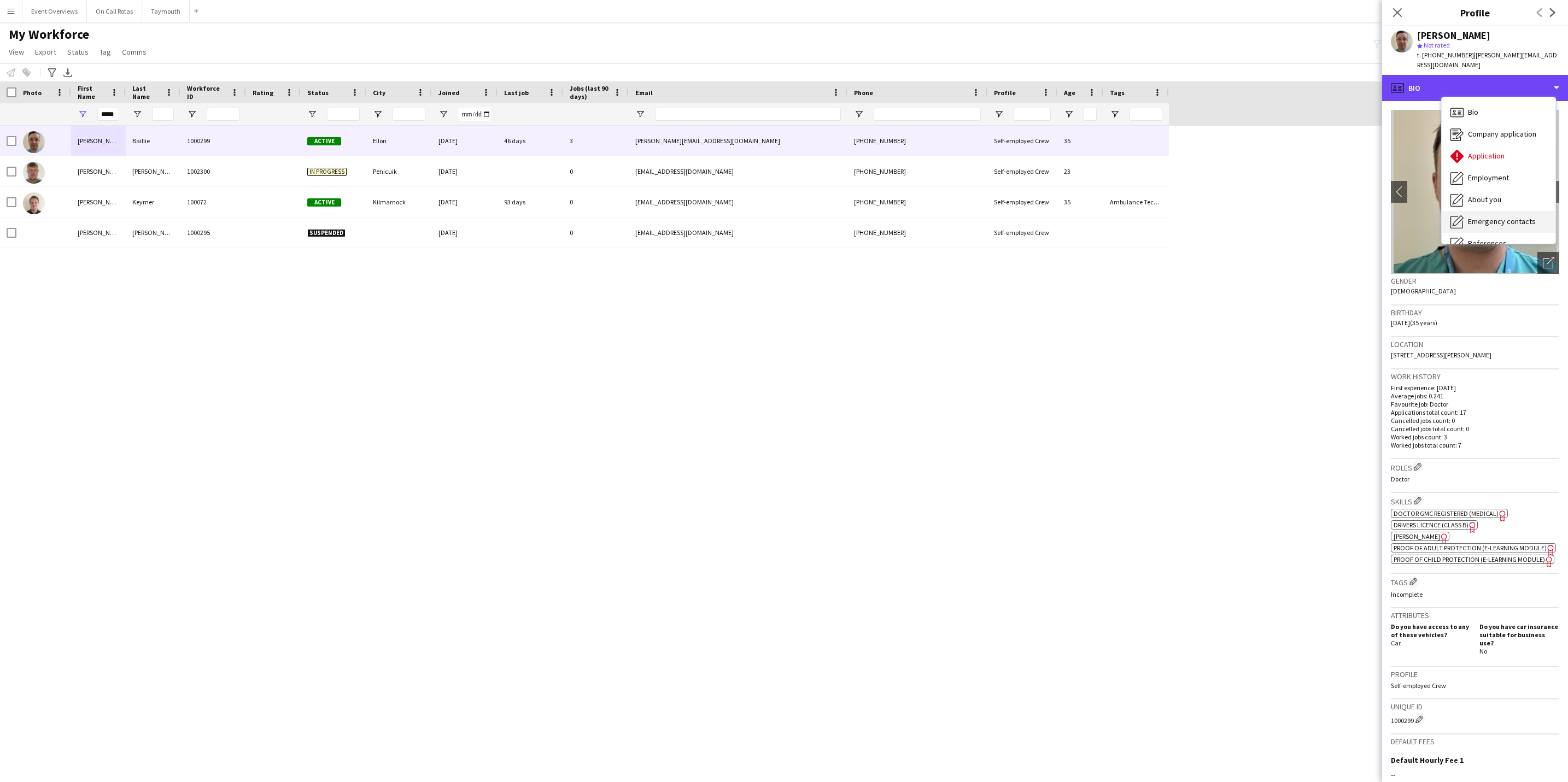
scroll to position [190, 0]
click at [1496, 223] on span "Calendar" at bounding box center [1482, 228] width 29 height 9
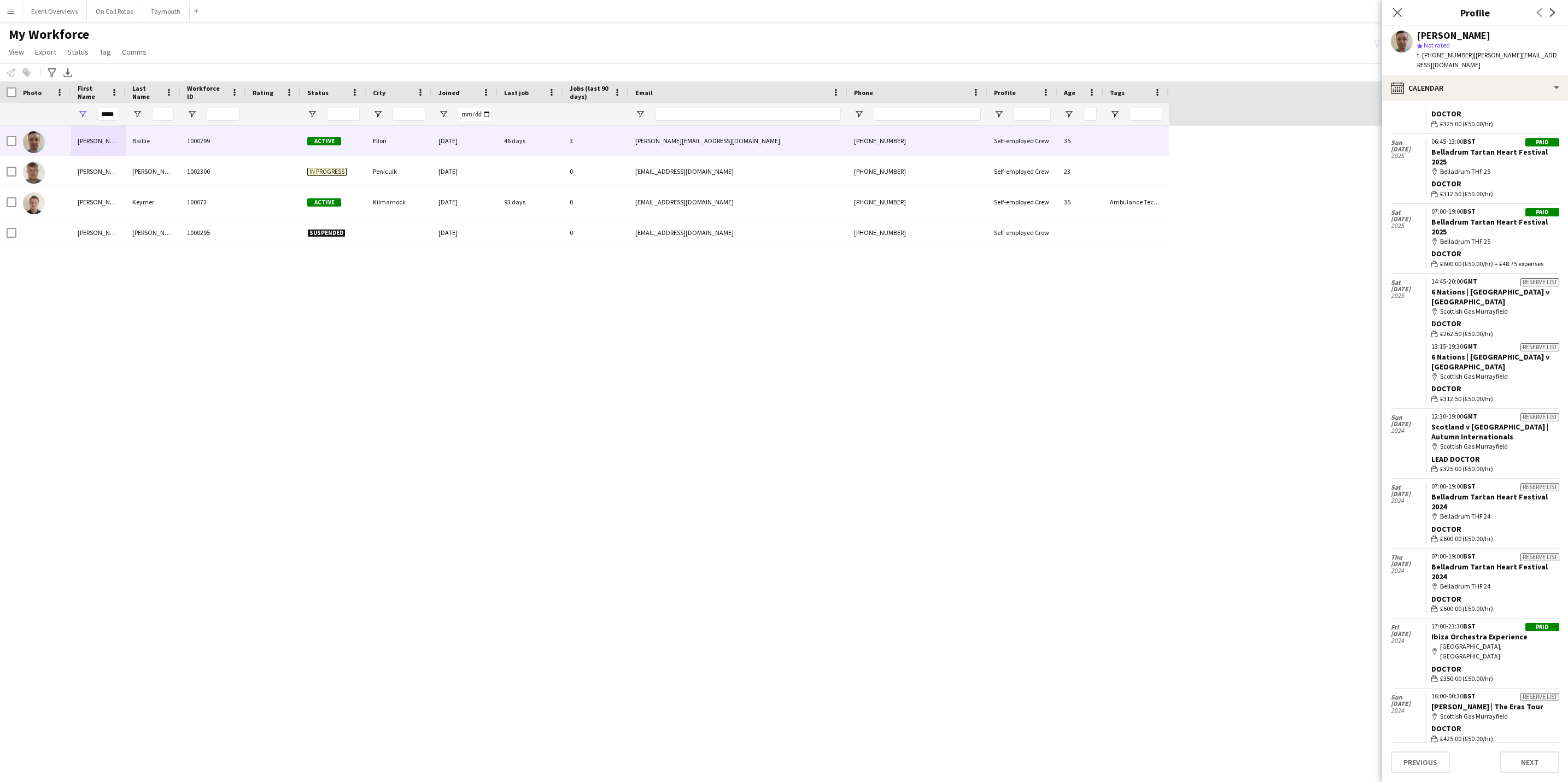
scroll to position [0, 0]
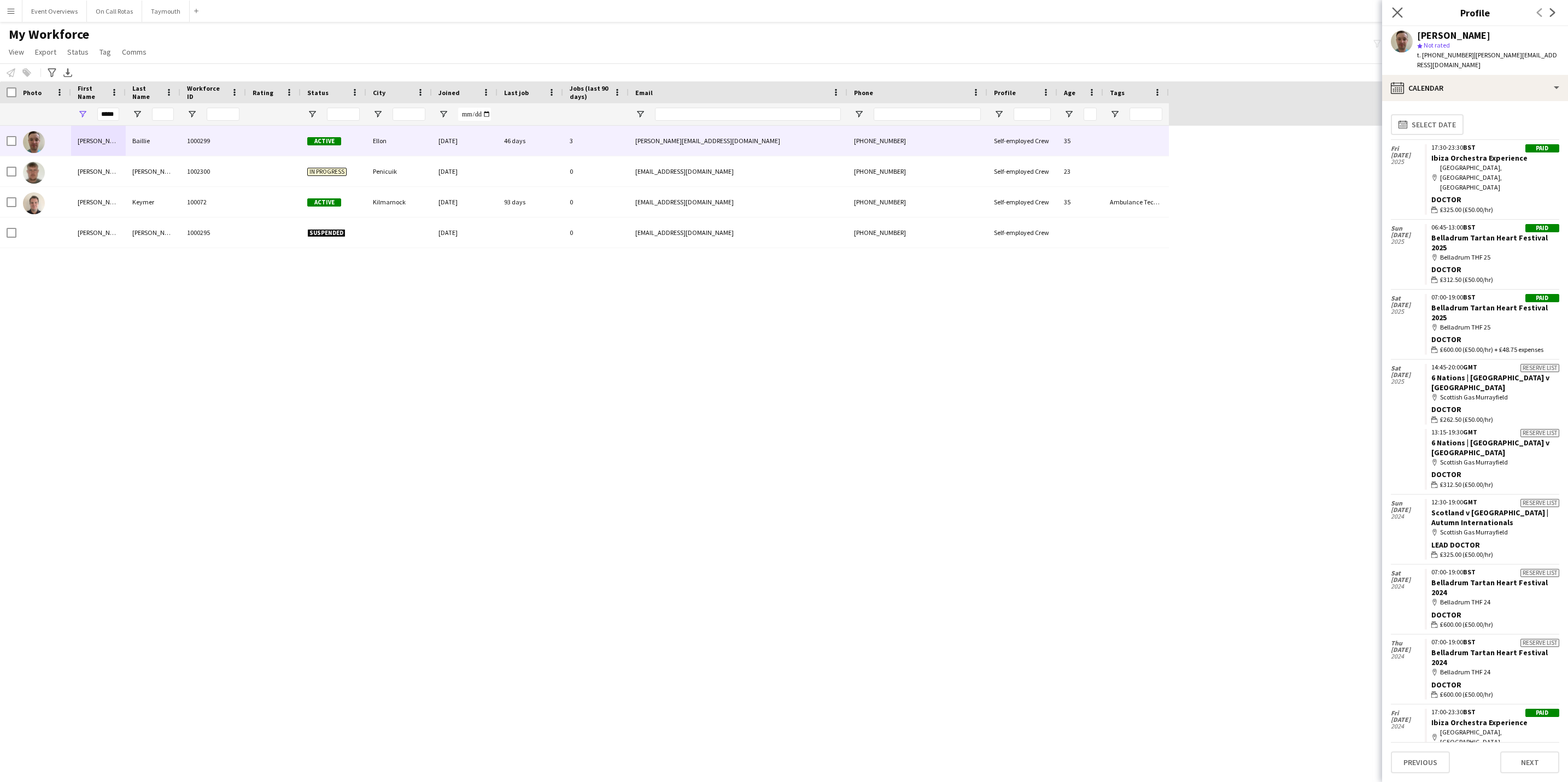
click at [1402, 12] on icon "Close pop-in" at bounding box center [1397, 12] width 10 height 10
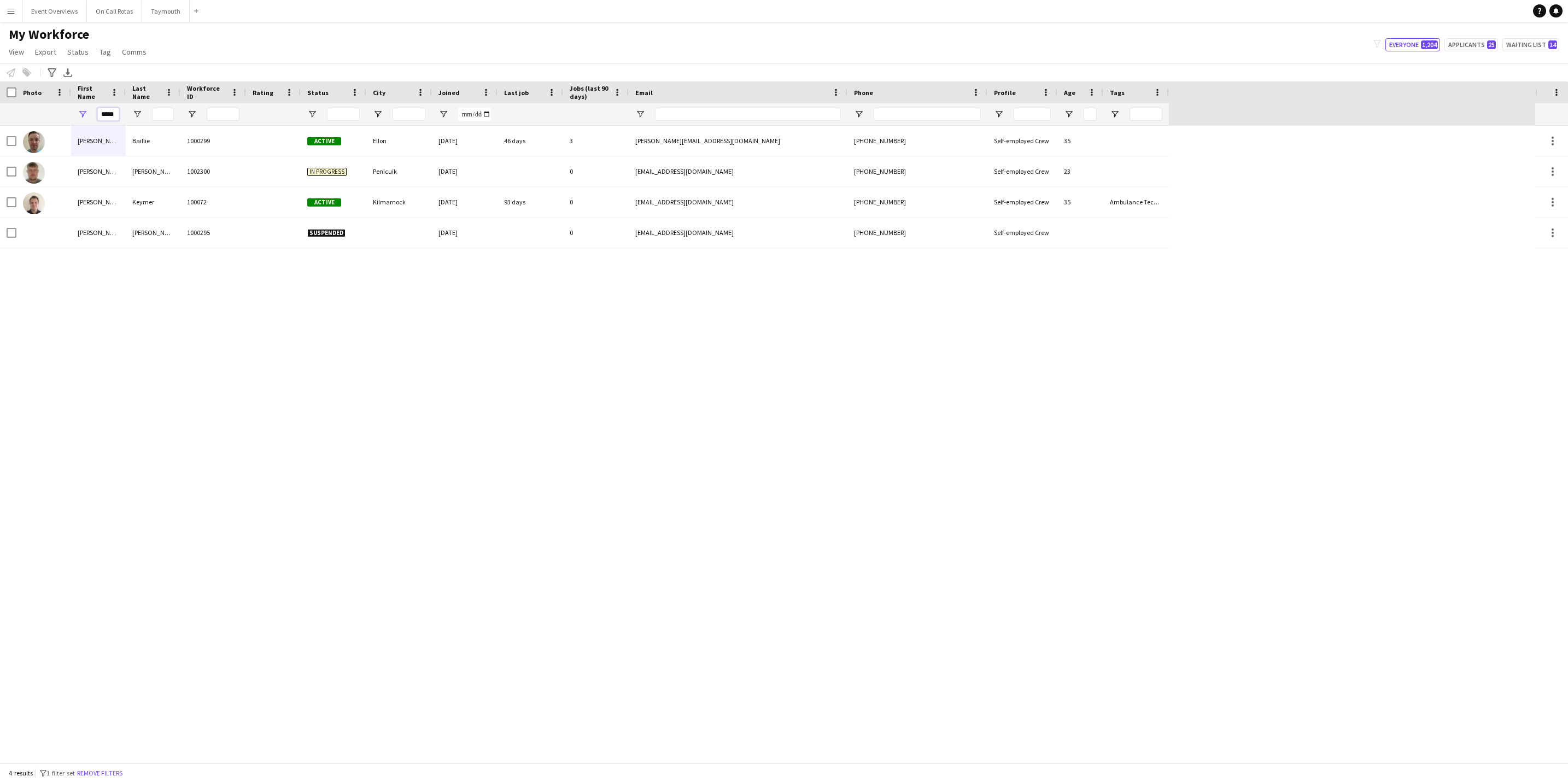
click at [109, 113] on input "*****" at bounding box center [108, 114] width 22 height 13
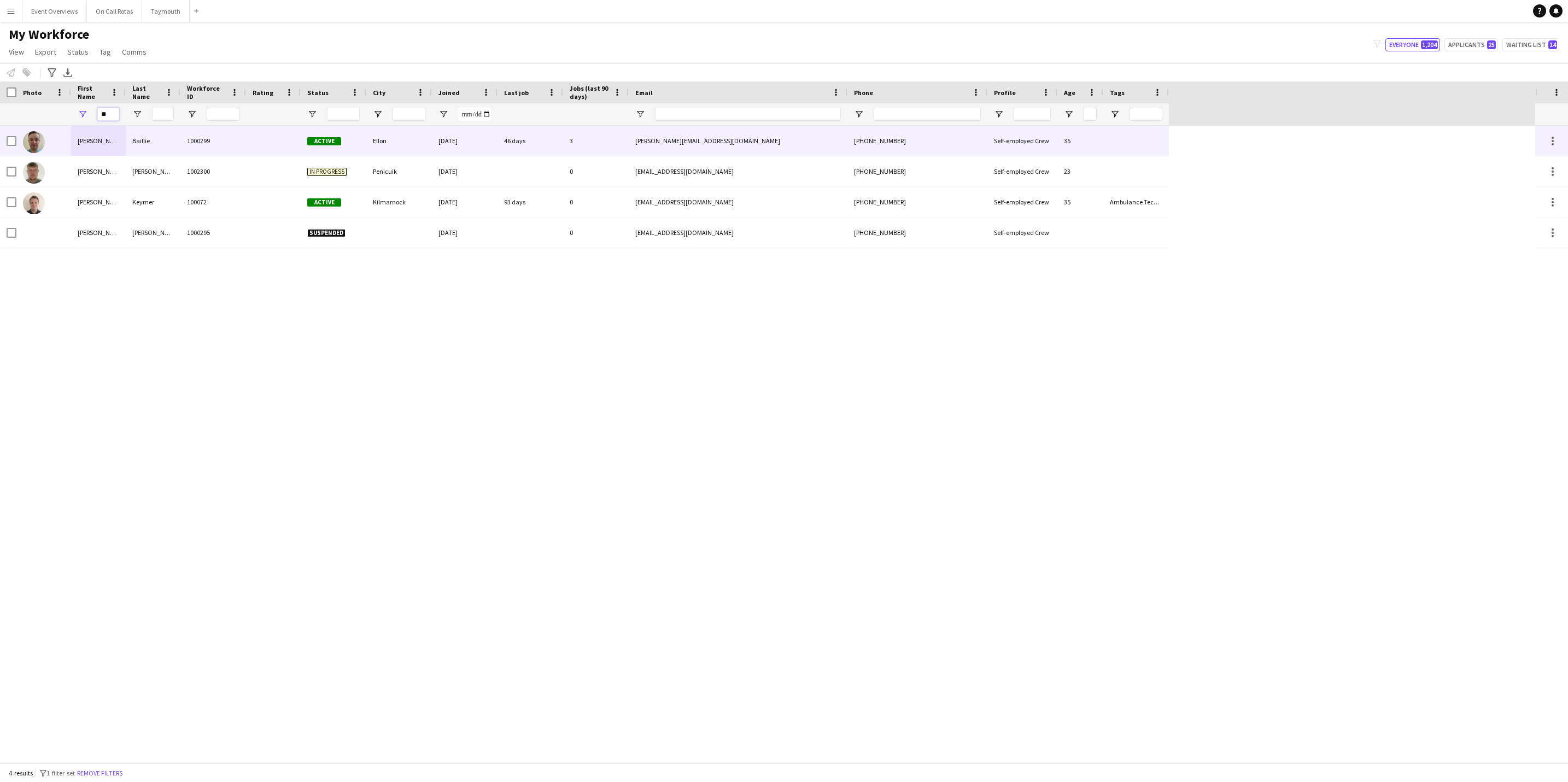
type input "*"
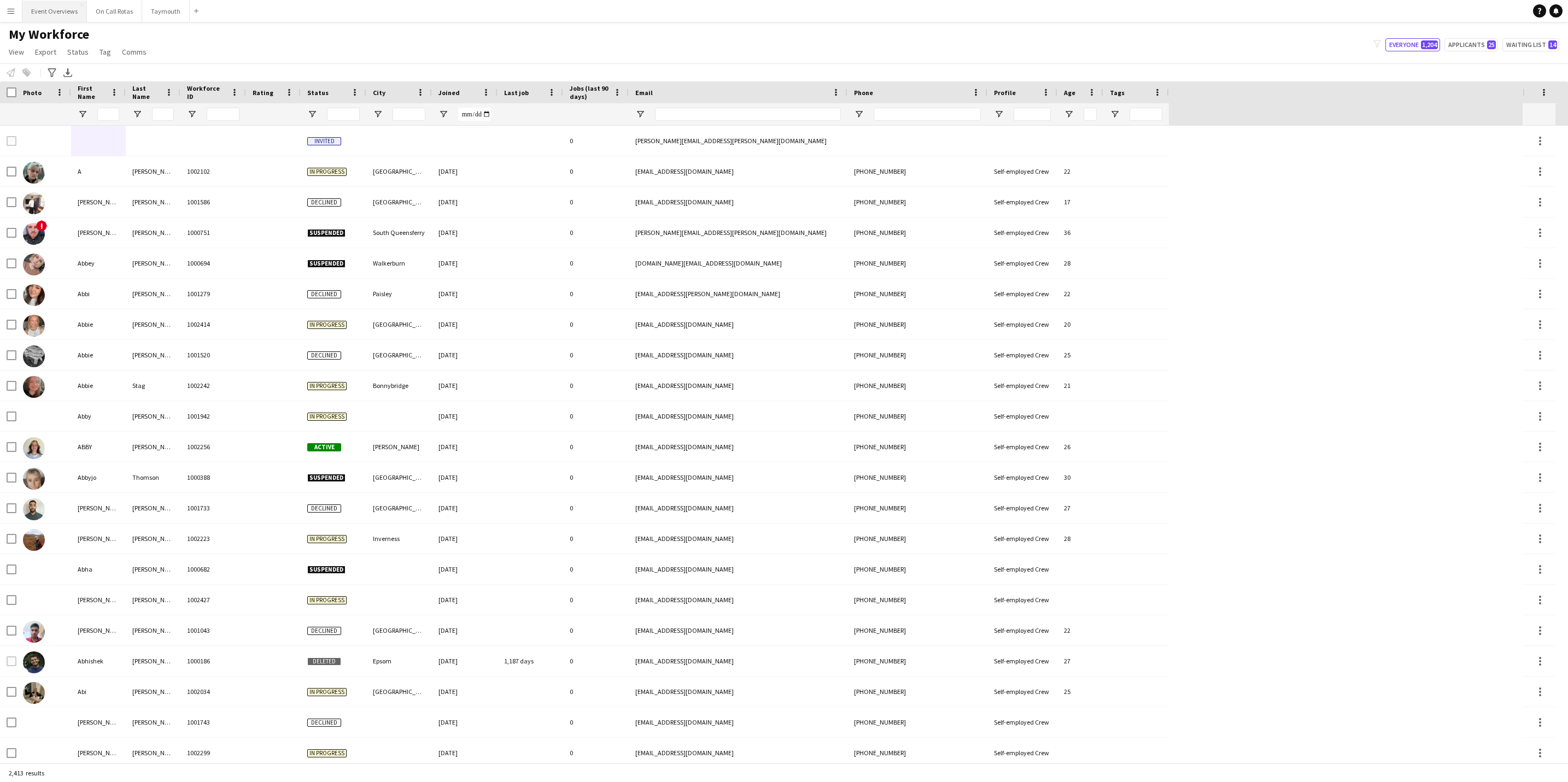
click at [56, 18] on button "Event Overviews Close" at bounding box center [55, 11] width 64 height 22
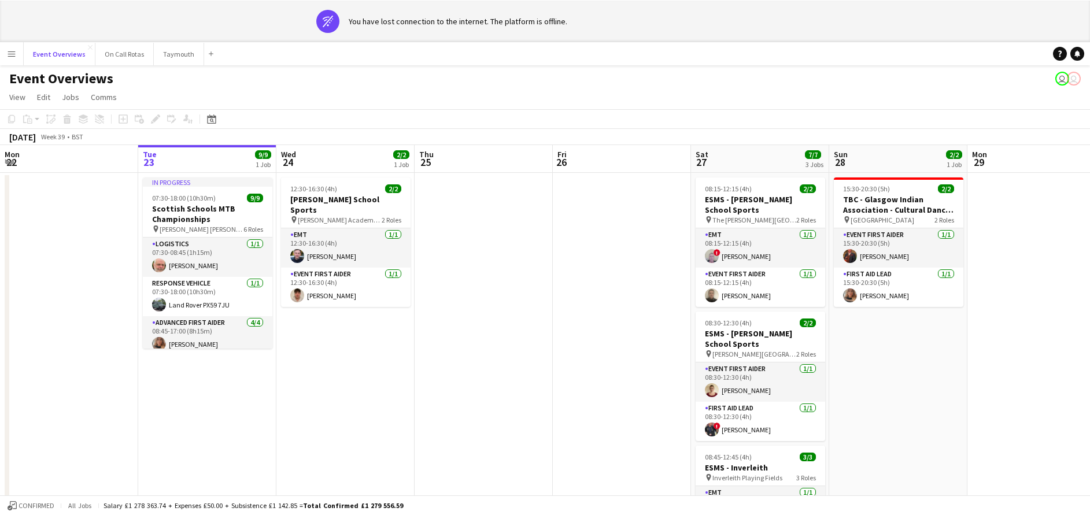
scroll to position [0, 277]
